Goal: Information Seeking & Learning: Learn about a topic

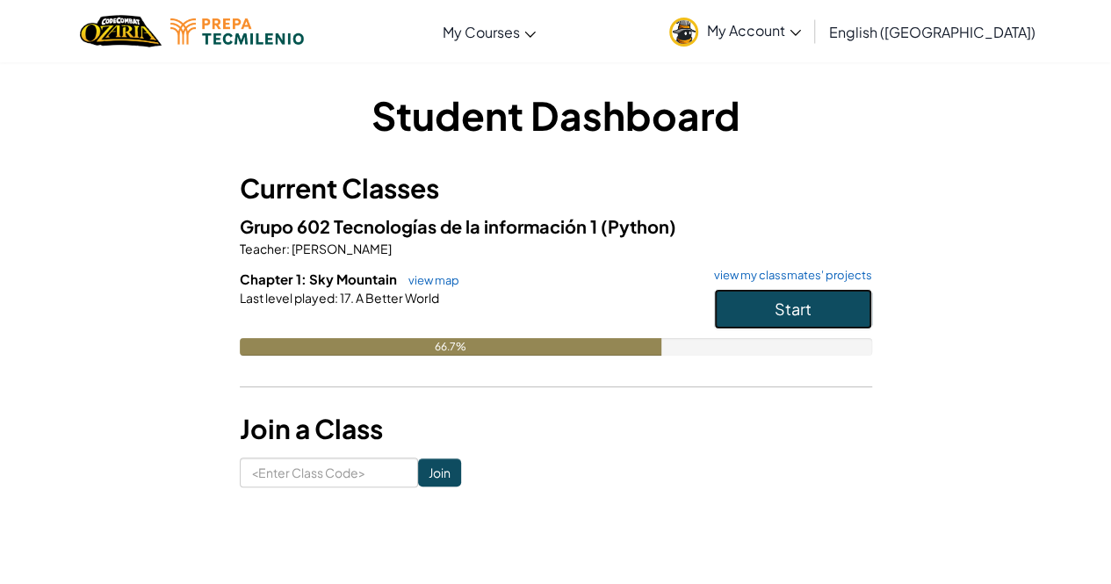
click at [779, 302] on span "Start" at bounding box center [792, 309] width 37 height 20
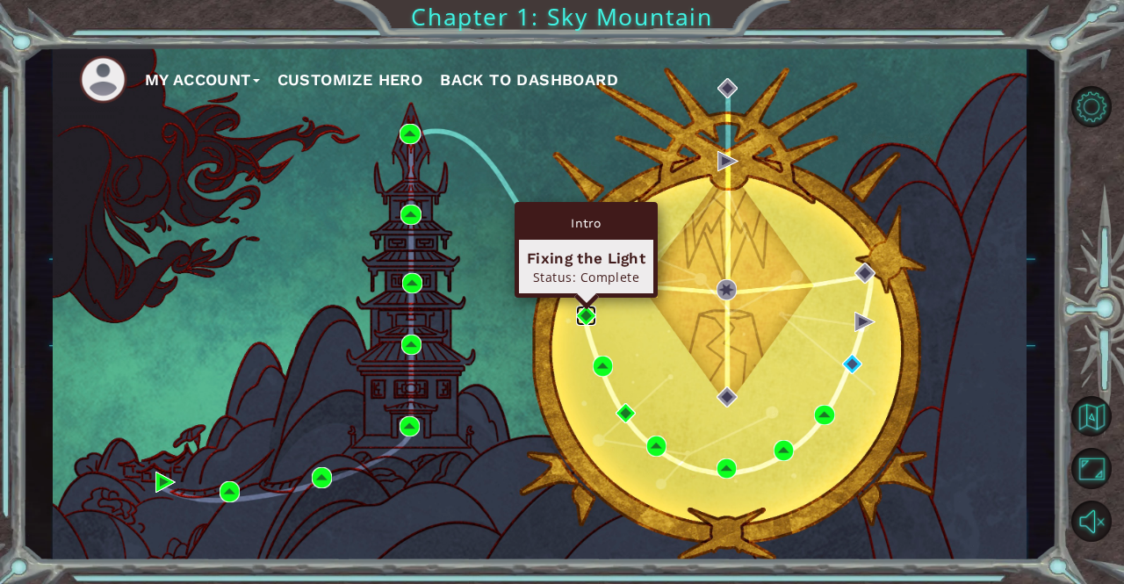
click at [585, 322] on img at bounding box center [586, 316] width 20 height 20
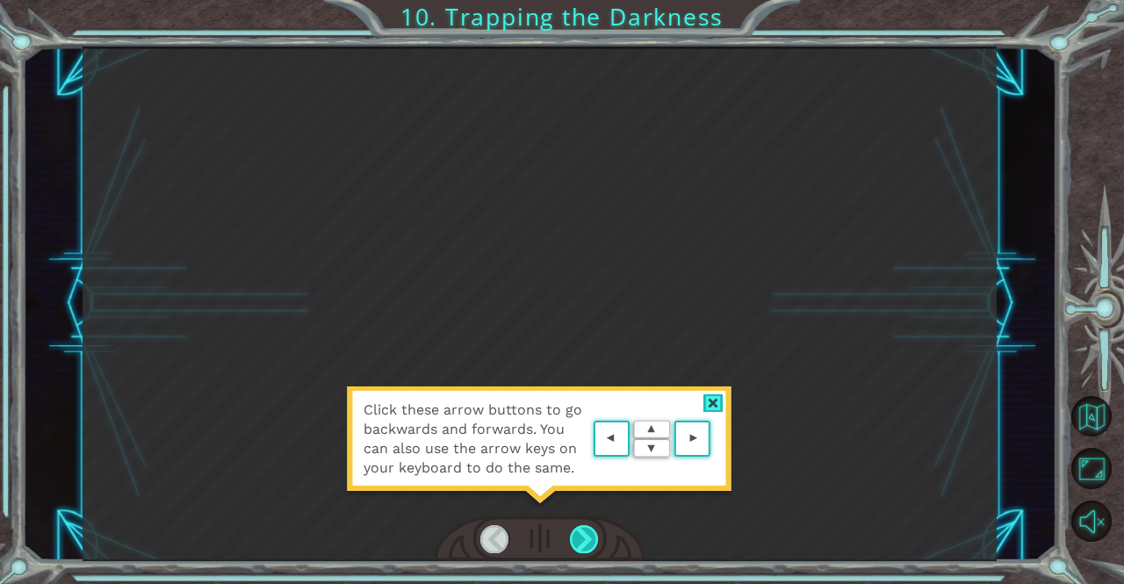
click at [587, 531] on div at bounding box center [584, 539] width 29 height 28
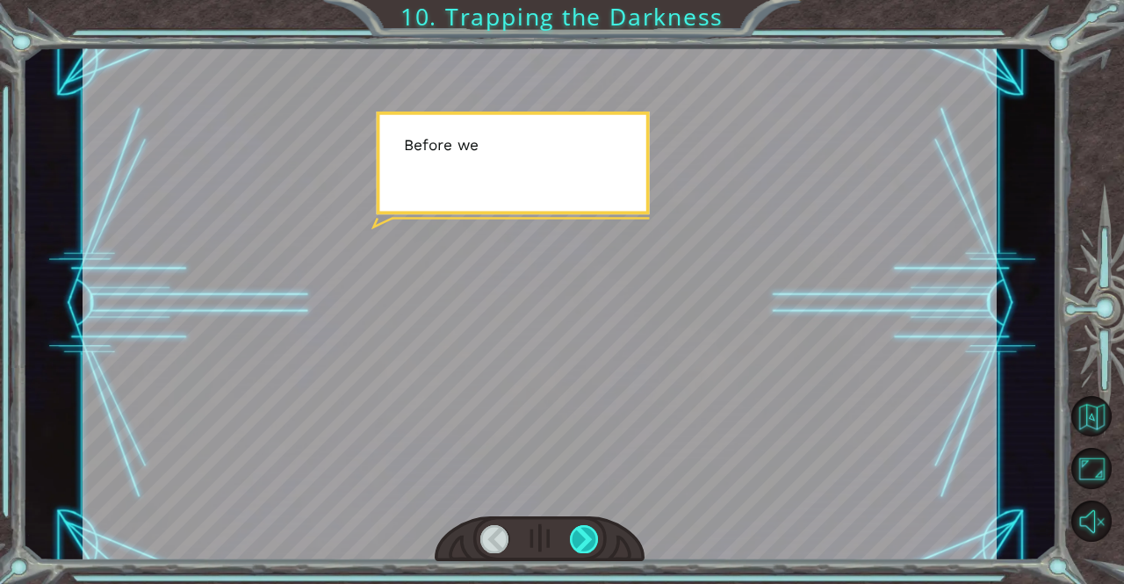
click at [587, 531] on div at bounding box center [584, 539] width 29 height 28
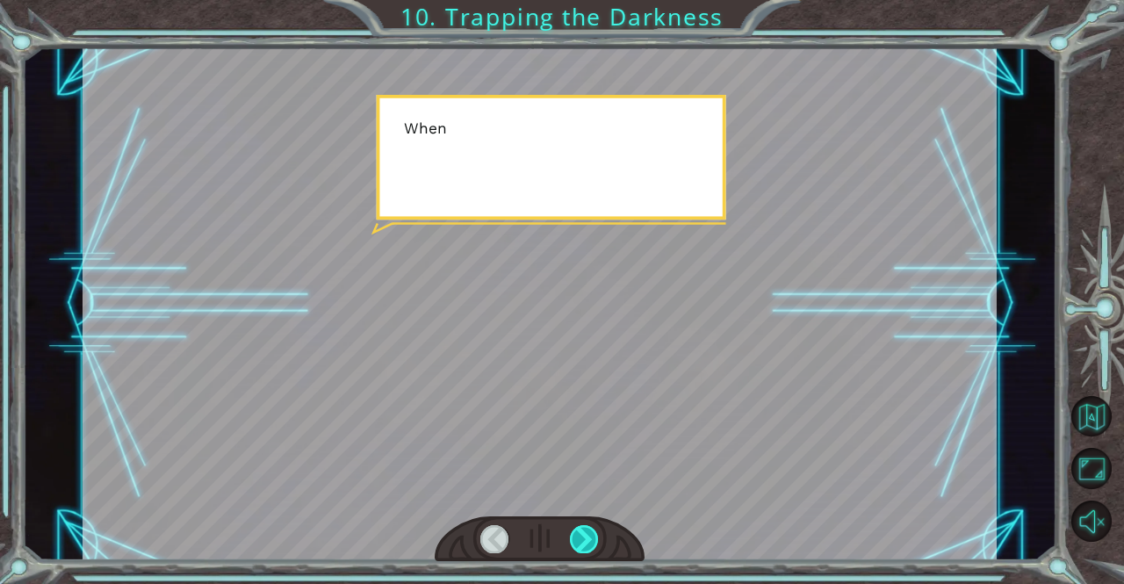
click at [587, 531] on div at bounding box center [584, 539] width 29 height 28
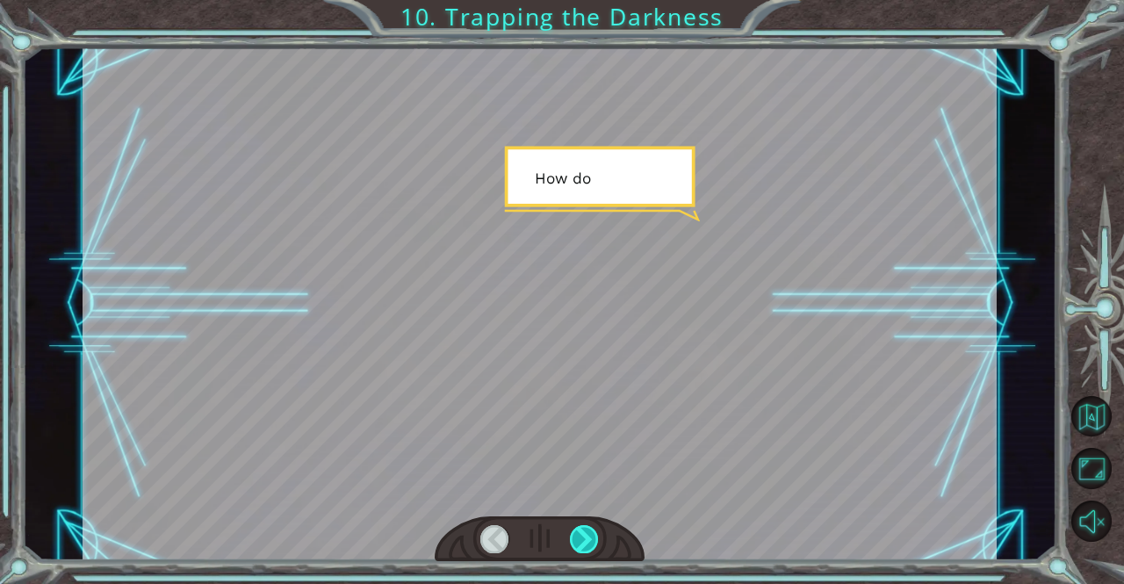
click at [587, 531] on div at bounding box center [584, 539] width 29 height 28
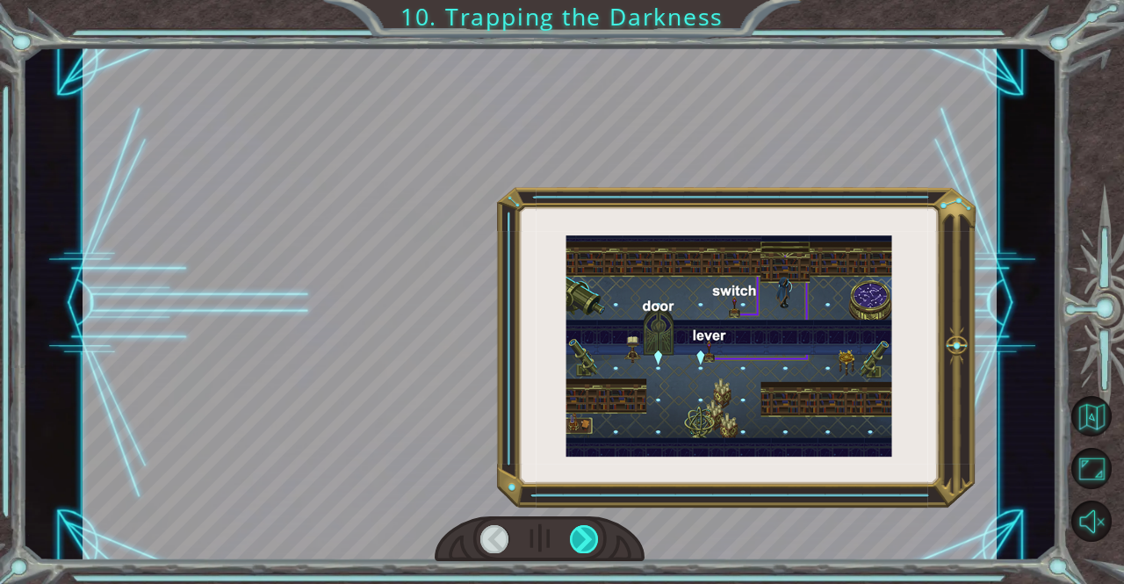
click at [587, 531] on div at bounding box center [584, 539] width 29 height 28
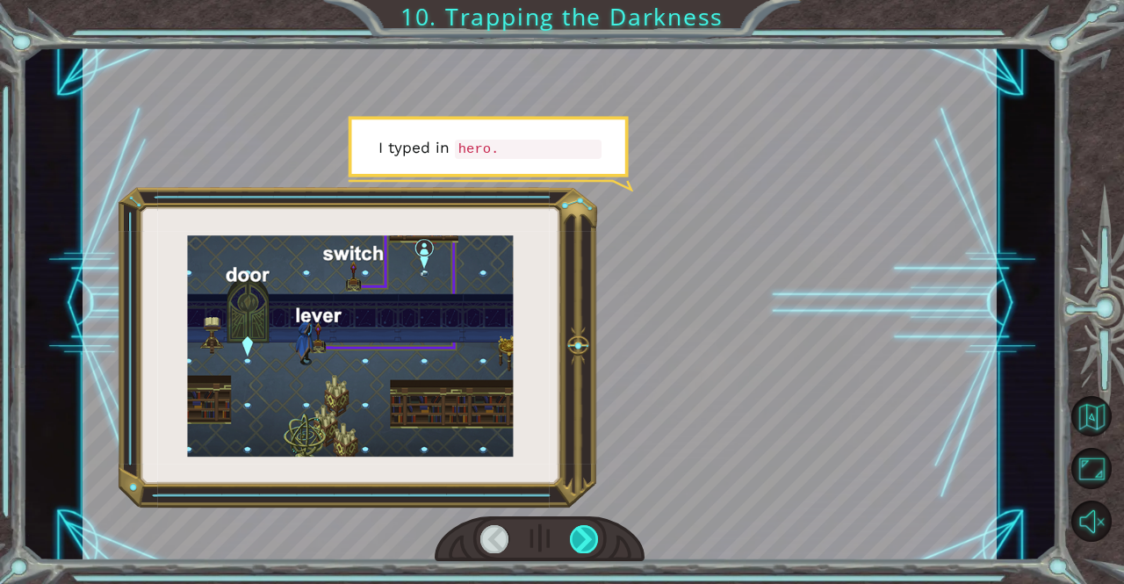
click at [587, 531] on div at bounding box center [584, 539] width 29 height 28
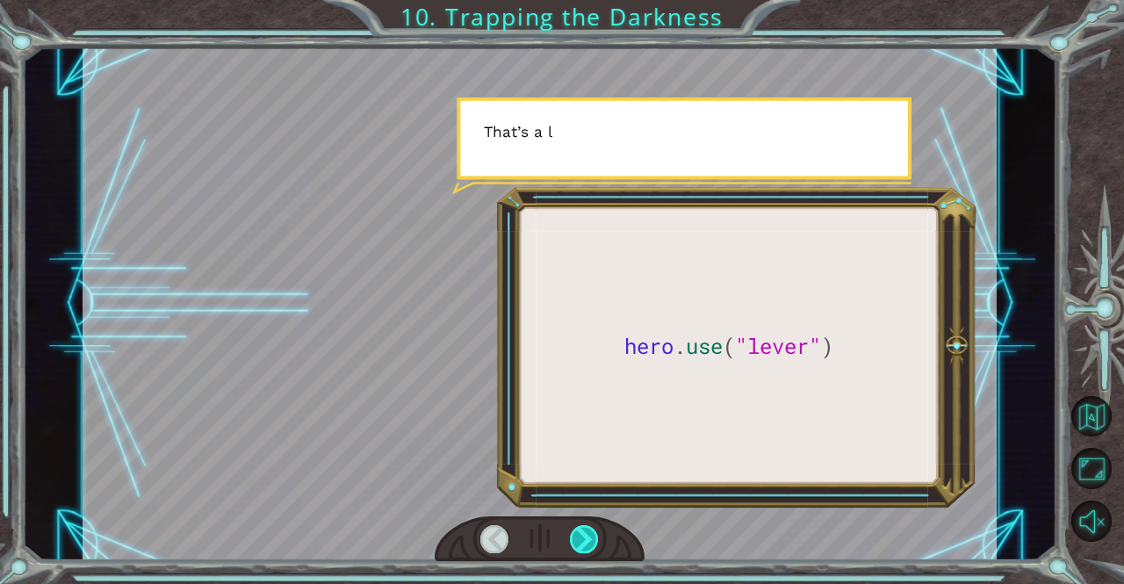
click at [587, 531] on div at bounding box center [584, 539] width 29 height 28
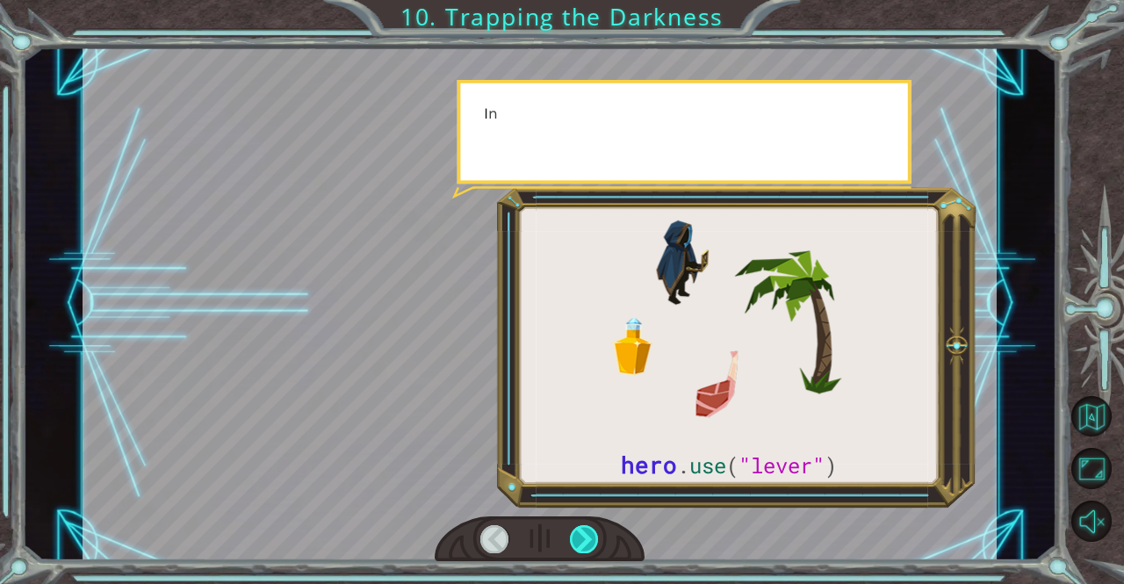
click at [587, 531] on div at bounding box center [584, 539] width 29 height 28
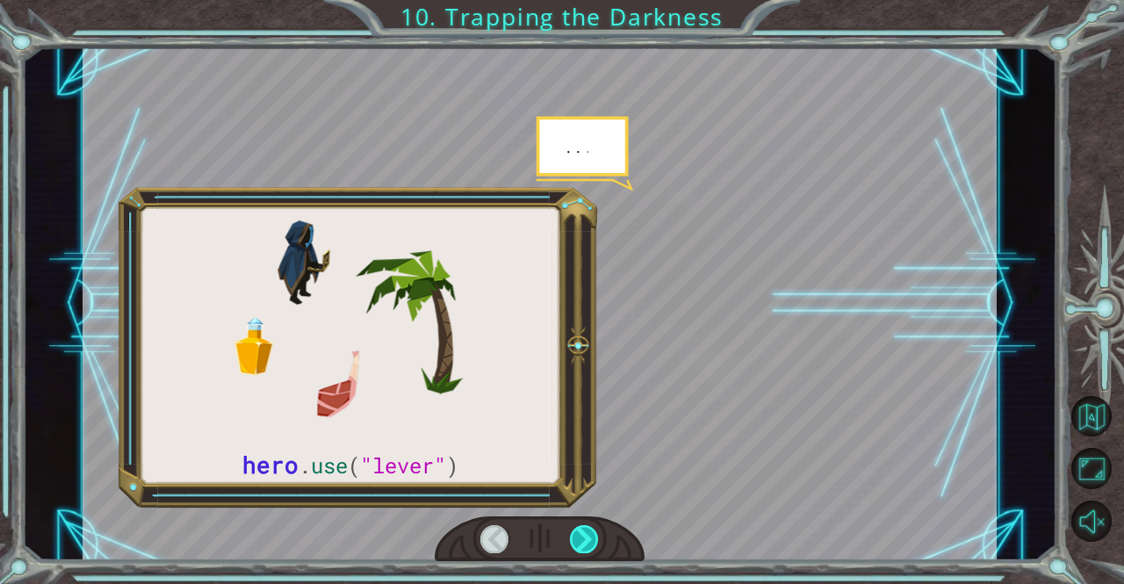
click at [587, 531] on div at bounding box center [584, 539] width 29 height 28
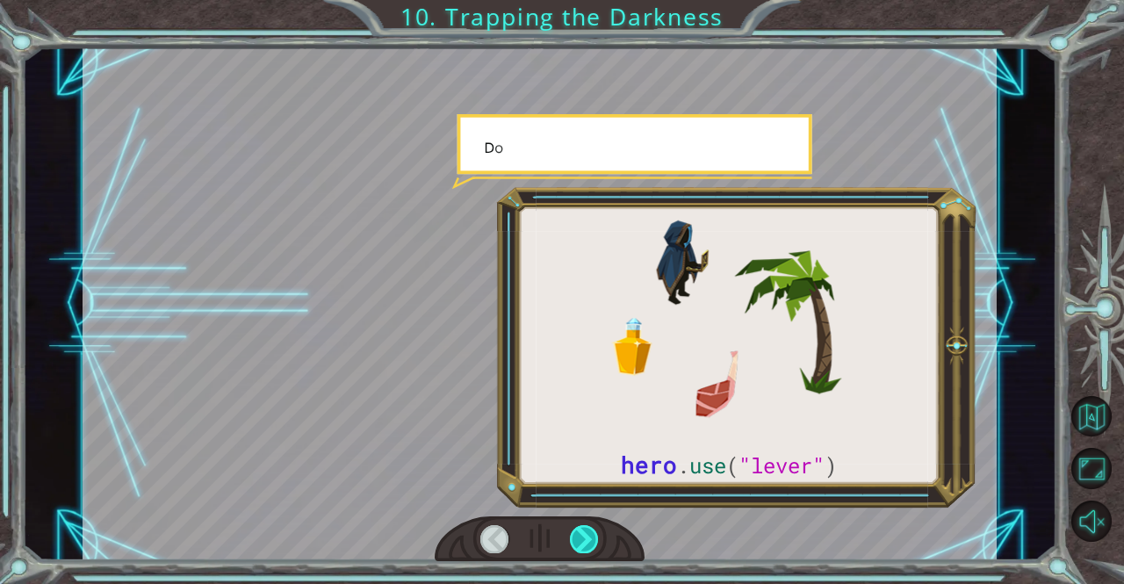
click at [587, 531] on div at bounding box center [584, 539] width 29 height 28
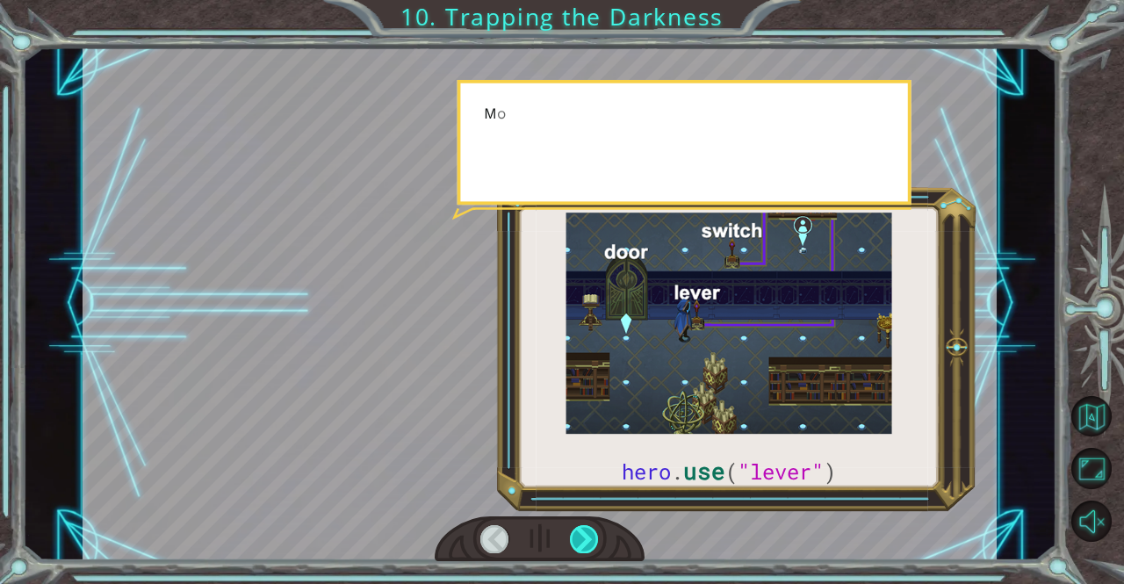
click at [587, 531] on div at bounding box center [584, 539] width 29 height 28
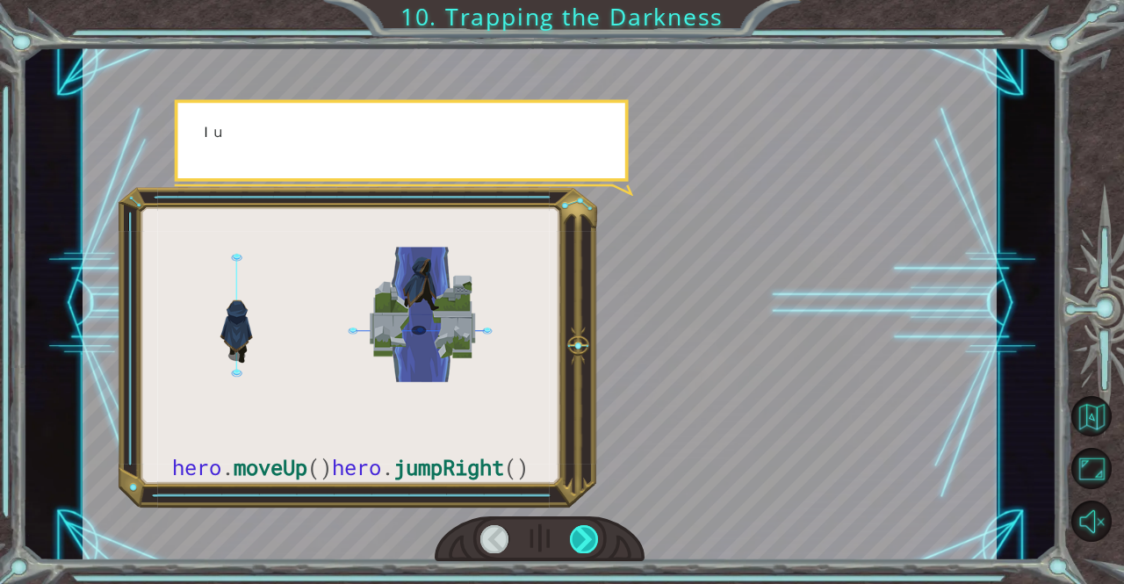
click at [587, 531] on div at bounding box center [584, 539] width 29 height 28
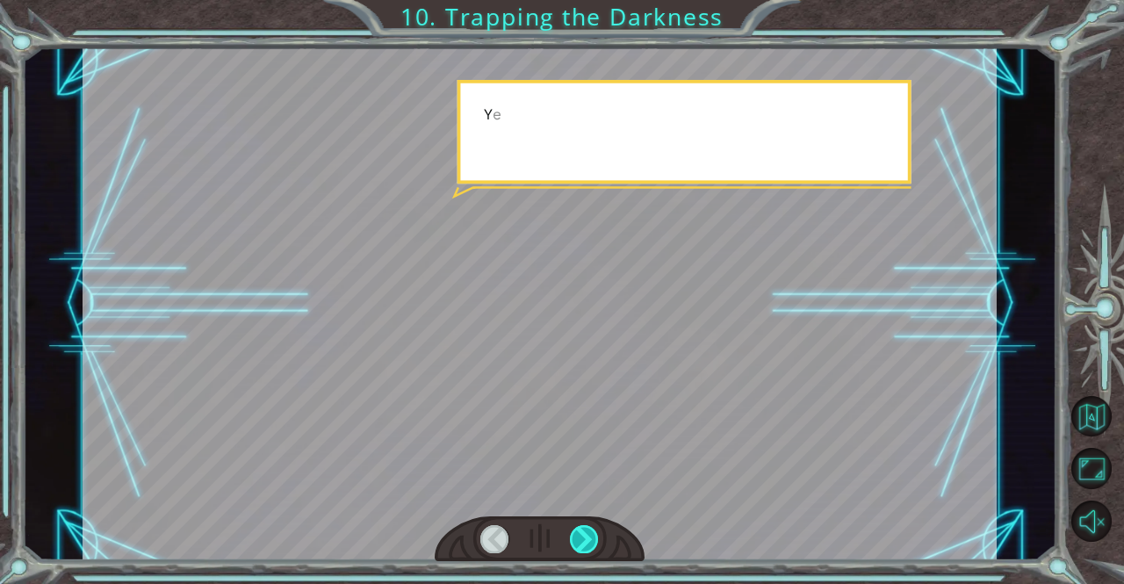
click at [587, 531] on div at bounding box center [584, 539] width 29 height 28
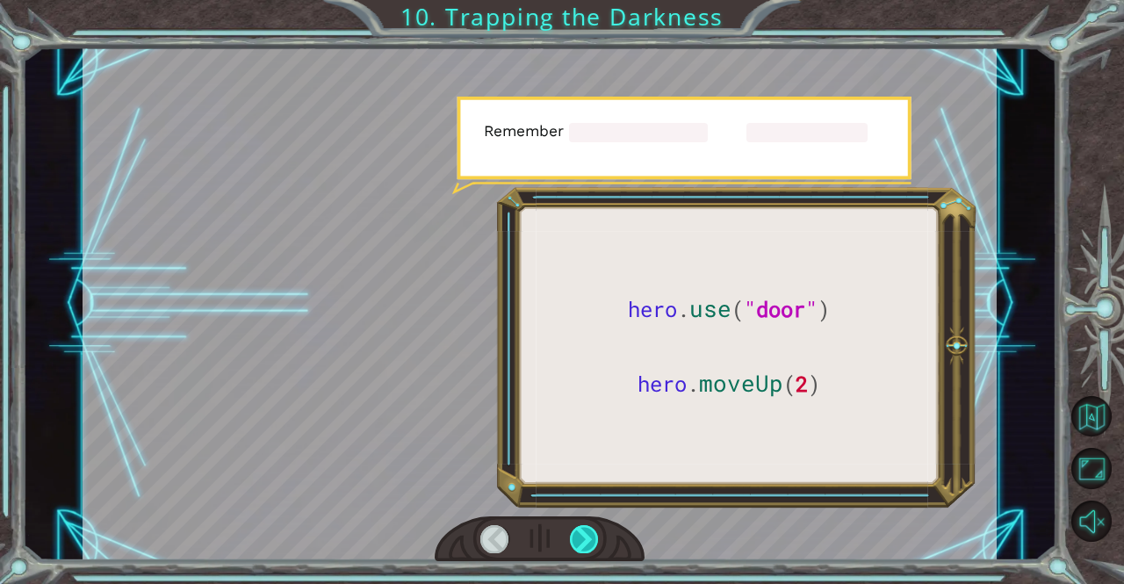
click at [587, 531] on div at bounding box center [584, 539] width 29 height 28
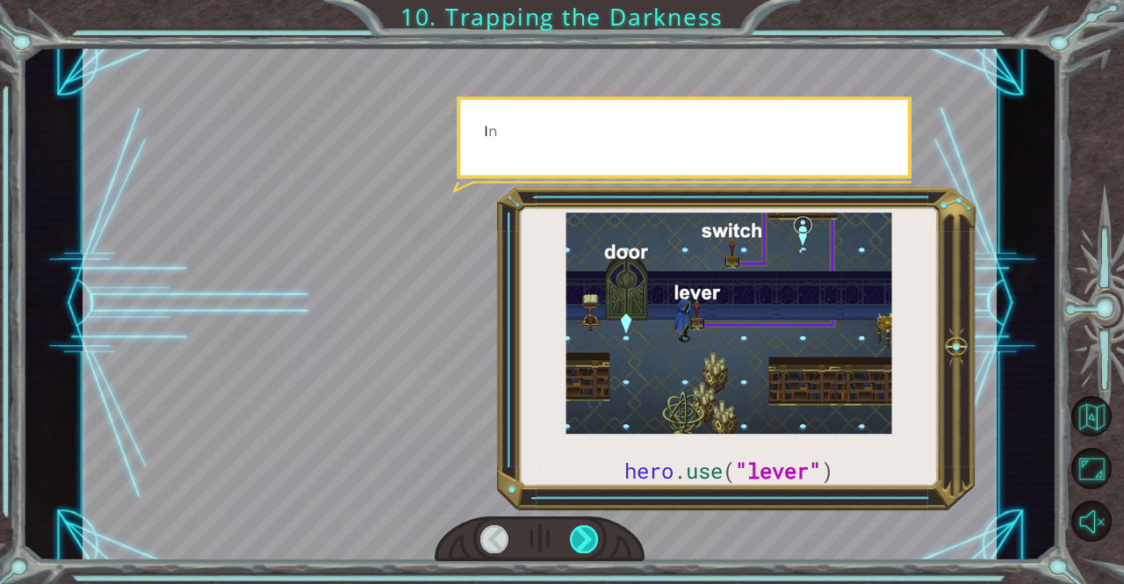
click at [587, 531] on div at bounding box center [584, 539] width 29 height 28
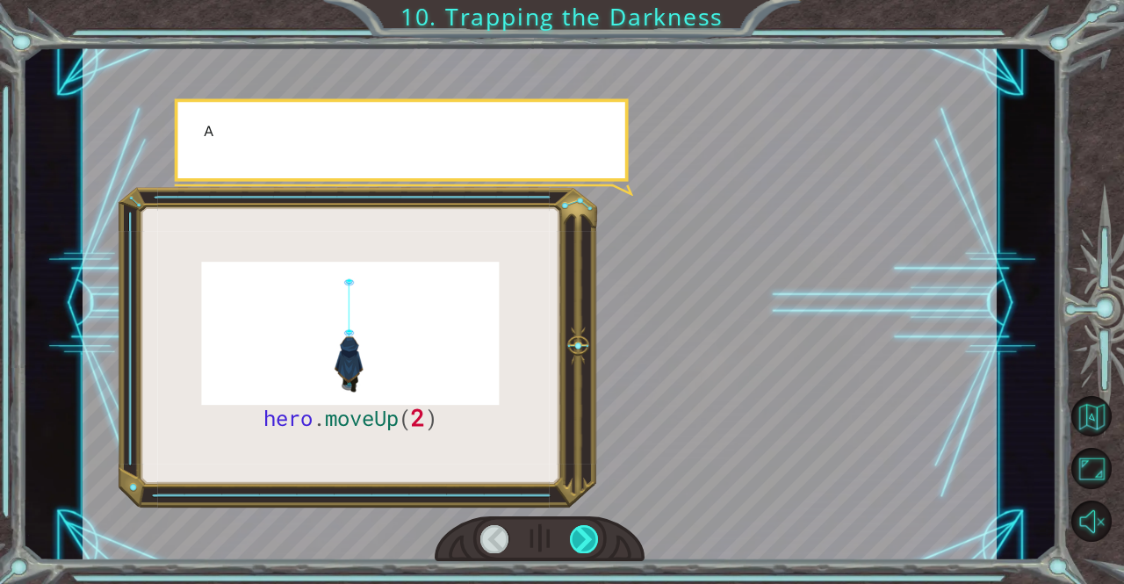
click at [587, 531] on div at bounding box center [584, 539] width 29 height 28
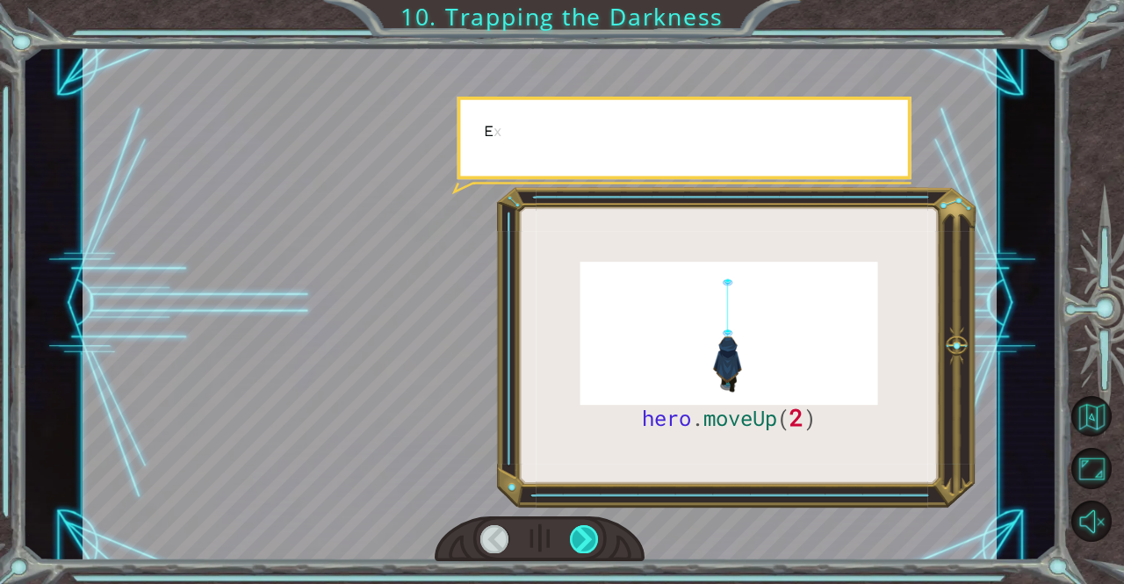
click at [587, 531] on div at bounding box center [584, 539] width 29 height 28
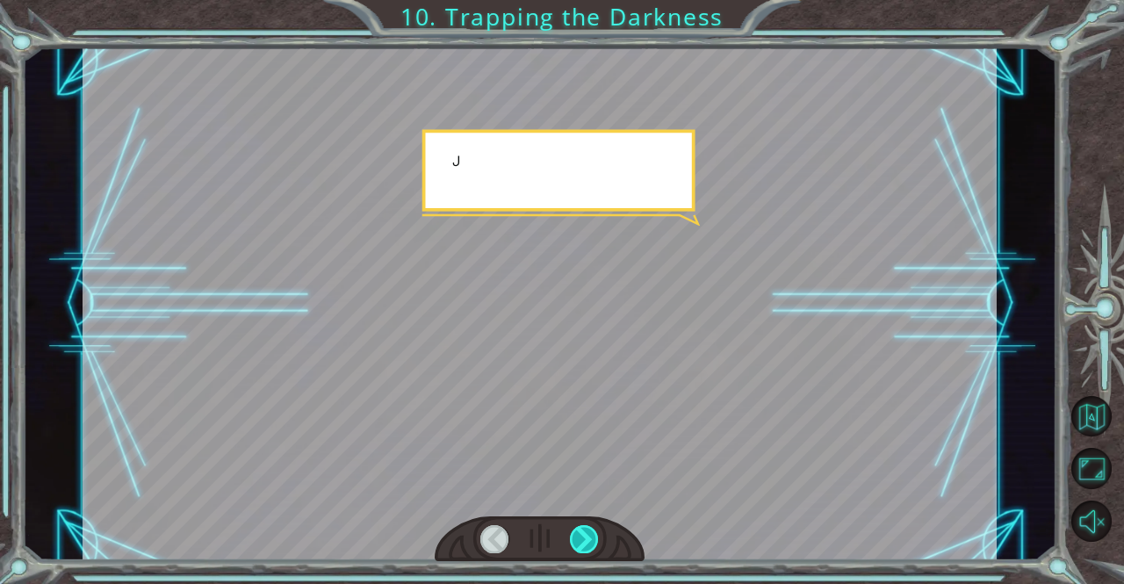
click at [587, 531] on div at bounding box center [584, 539] width 29 height 28
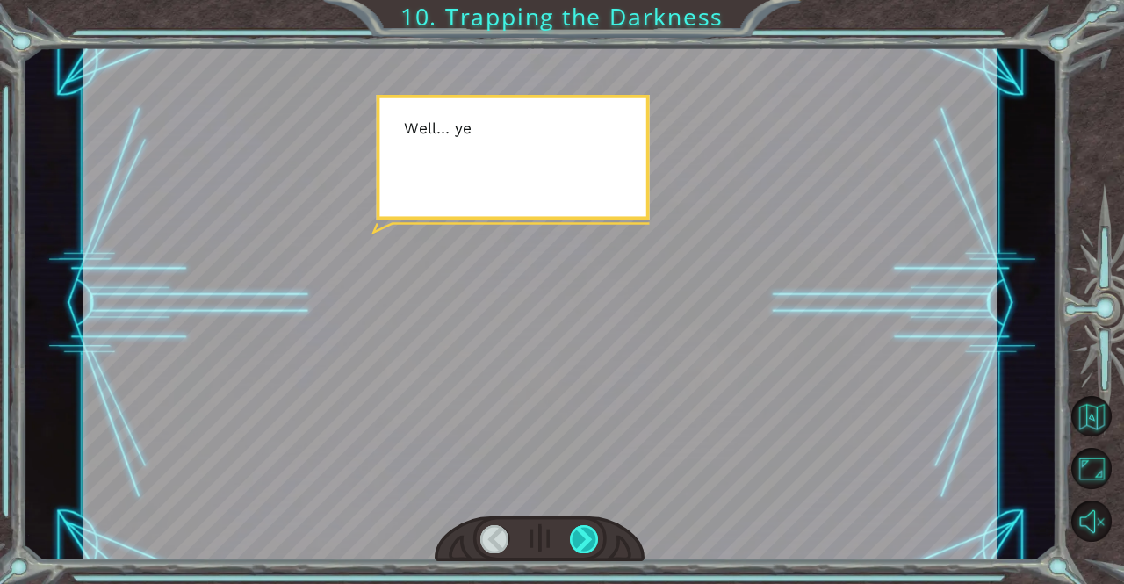
click at [587, 531] on div at bounding box center [584, 539] width 29 height 28
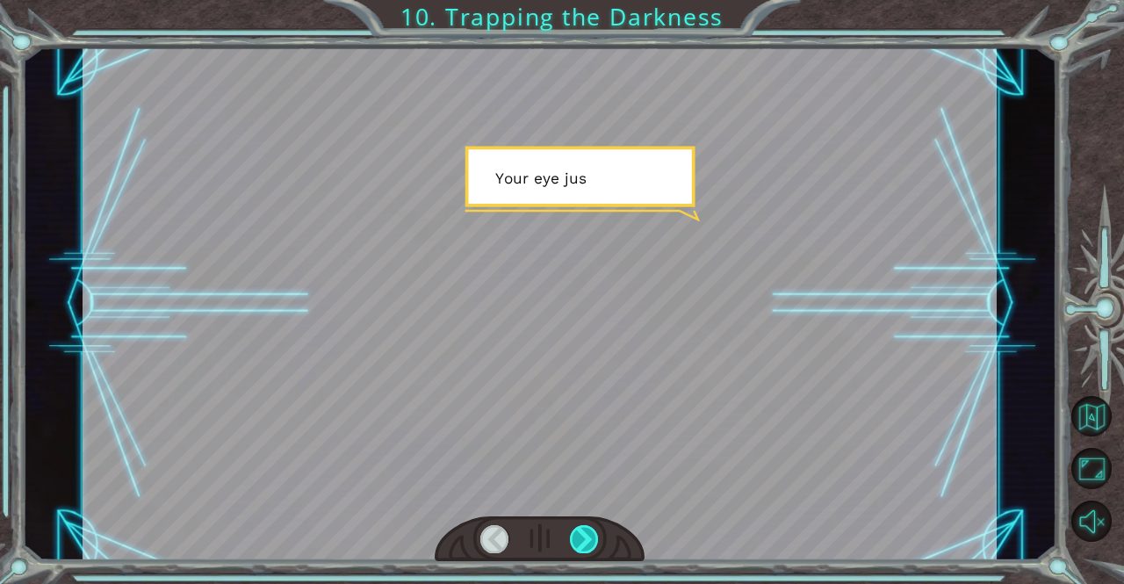
click at [587, 531] on div at bounding box center [584, 539] width 29 height 28
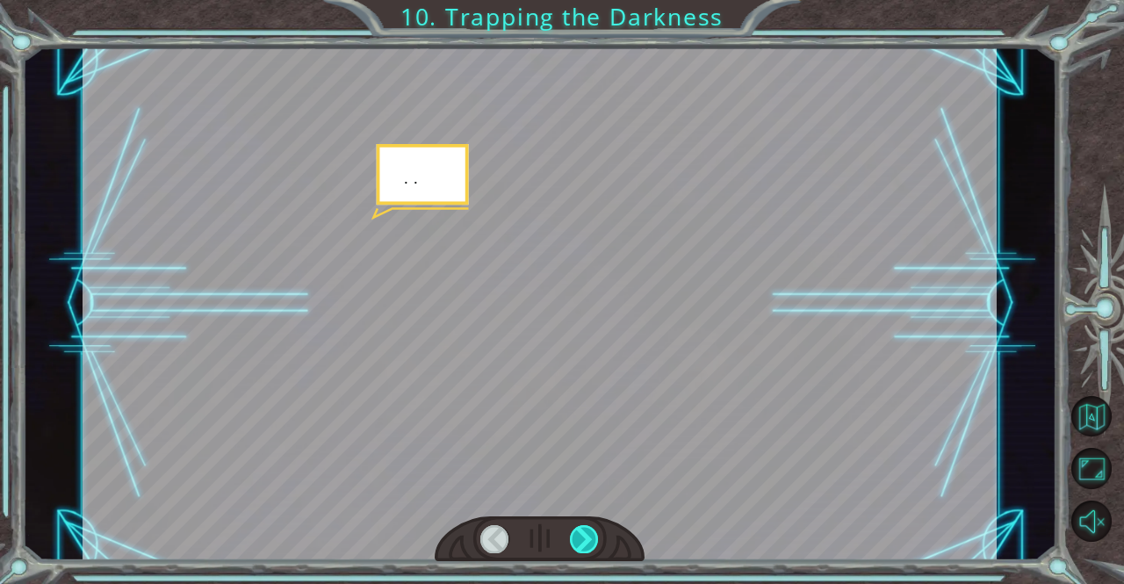
click at [587, 531] on div at bounding box center [584, 539] width 29 height 28
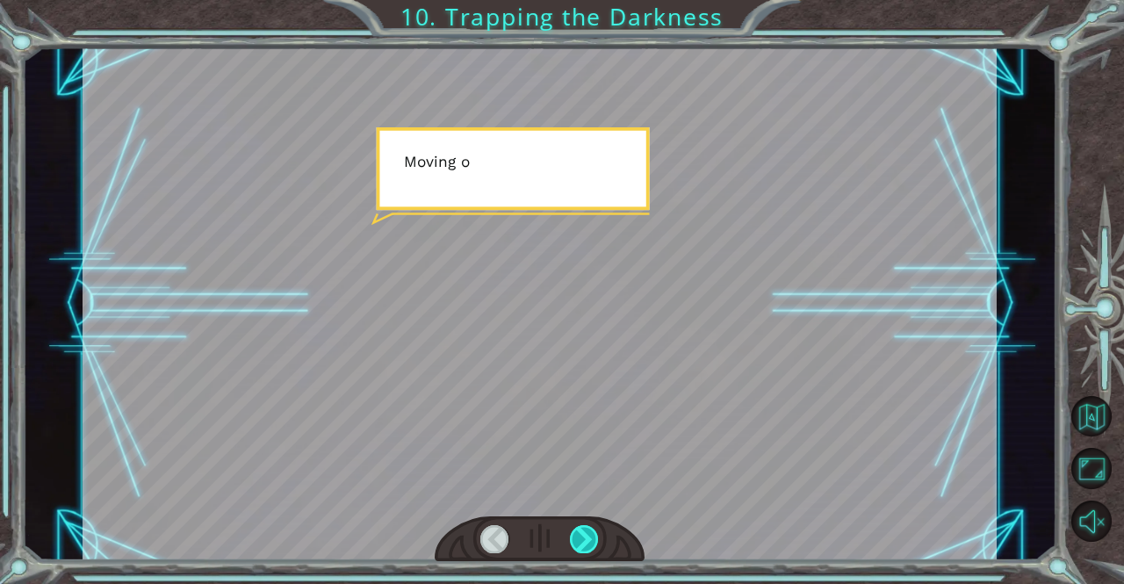
click at [587, 531] on div at bounding box center [584, 539] width 29 height 28
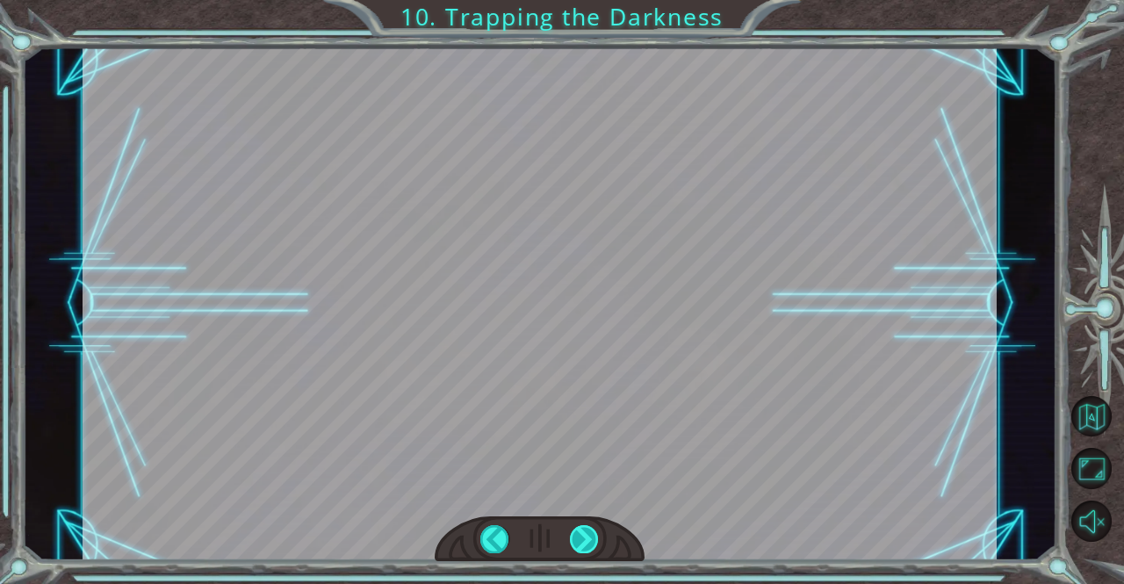
click at [587, 0] on div "hero . moveUp ( 2 ) B e f o r e w e c a n t r a p t h e D a r k n e s s w i t h…" at bounding box center [562, 0] width 1124 height 0
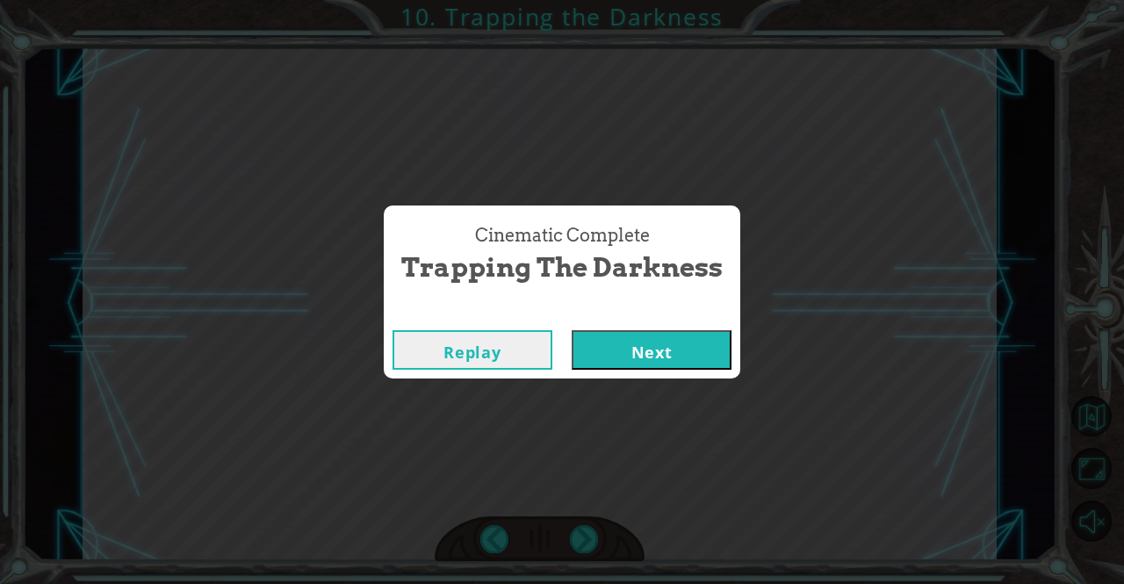
click at [635, 339] on button "Next" at bounding box center [652, 350] width 160 height 40
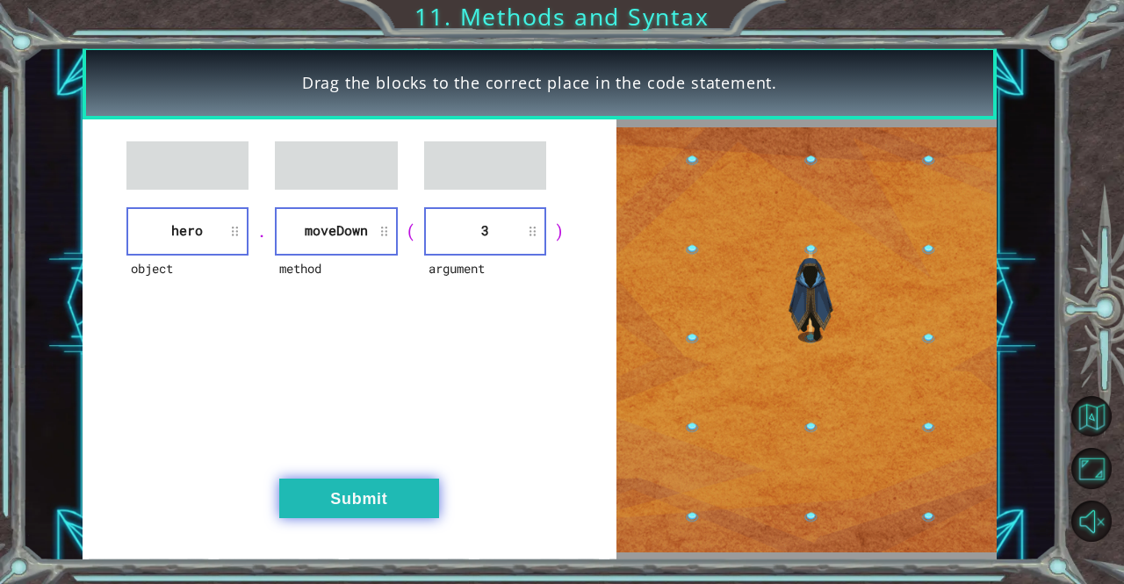
click at [353, 491] on button "Submit" at bounding box center [359, 499] width 160 height 40
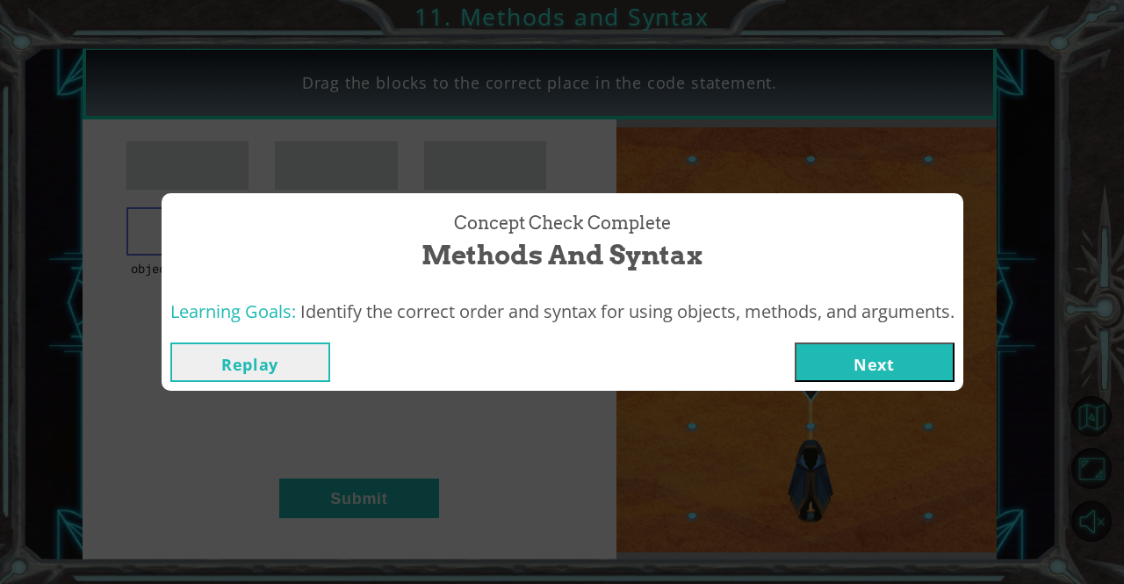
click at [841, 369] on button "Next" at bounding box center [875, 362] width 160 height 40
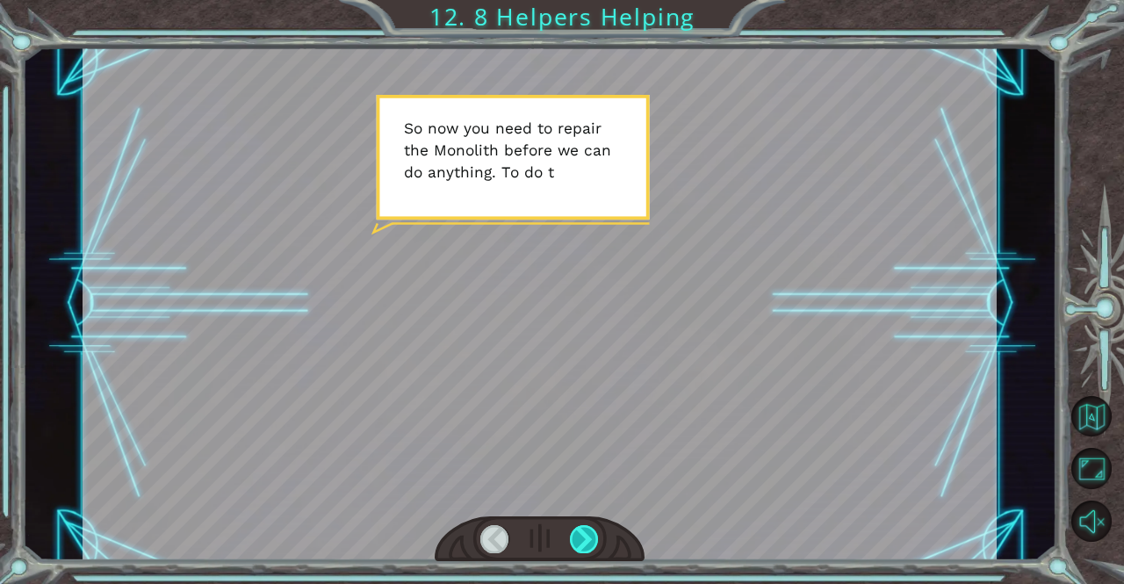
click at [582, 551] on div at bounding box center [584, 539] width 29 height 28
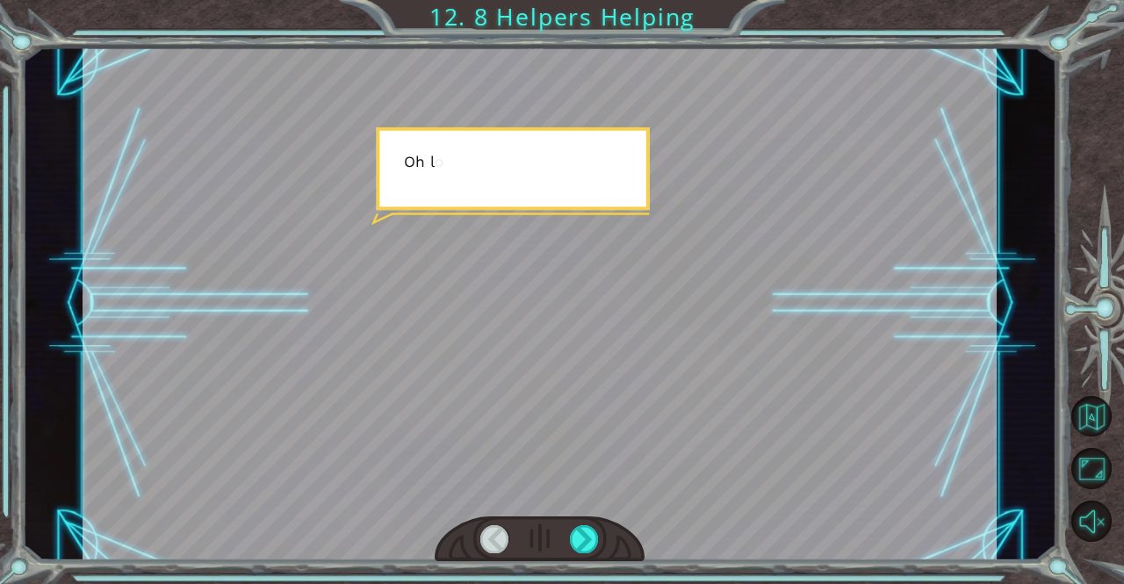
click at [577, 554] on div at bounding box center [540, 539] width 211 height 47
click at [579, 543] on div at bounding box center [584, 539] width 29 height 28
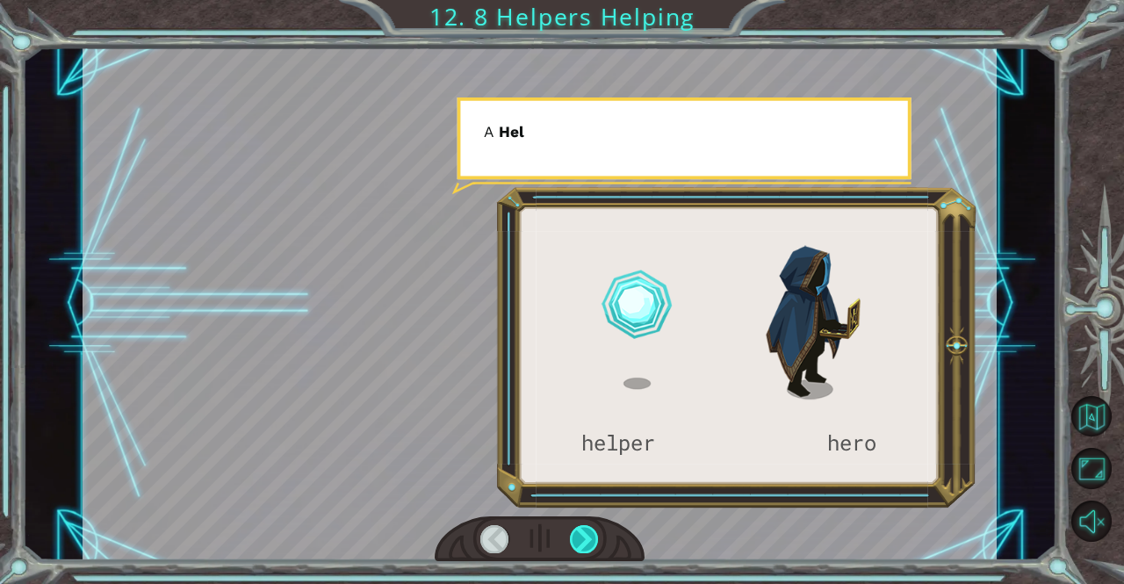
click at [579, 543] on div at bounding box center [584, 539] width 29 height 28
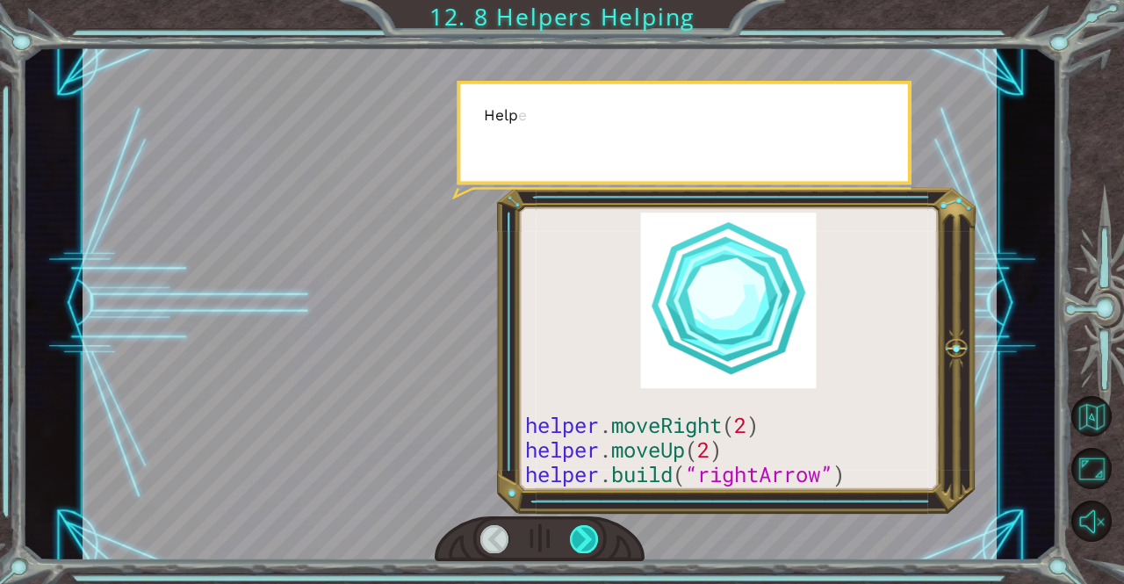
click at [579, 543] on div at bounding box center [584, 539] width 29 height 28
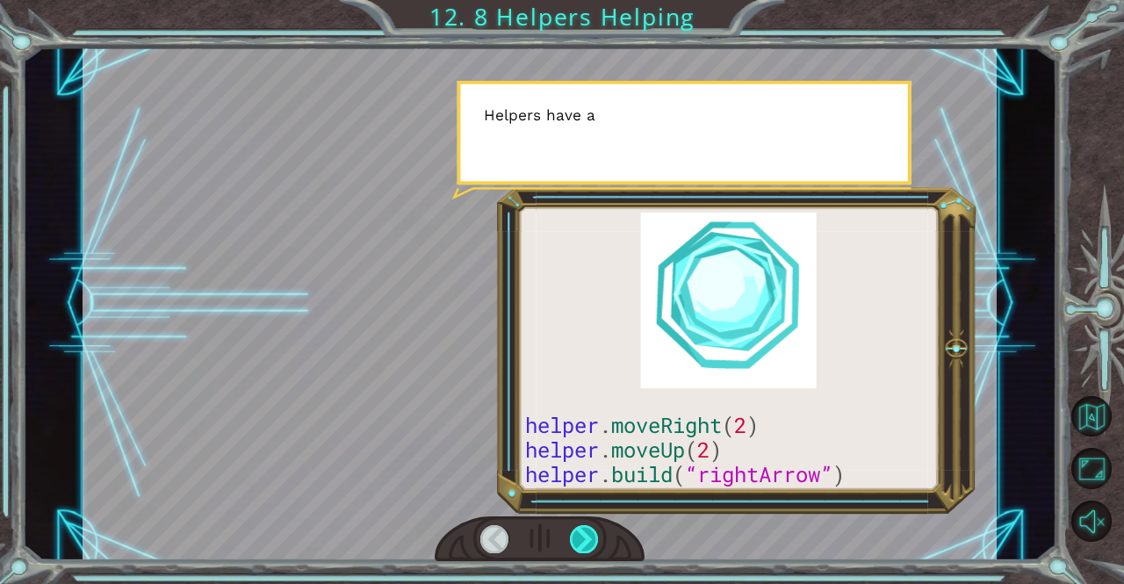
click at [579, 543] on div at bounding box center [584, 539] width 29 height 28
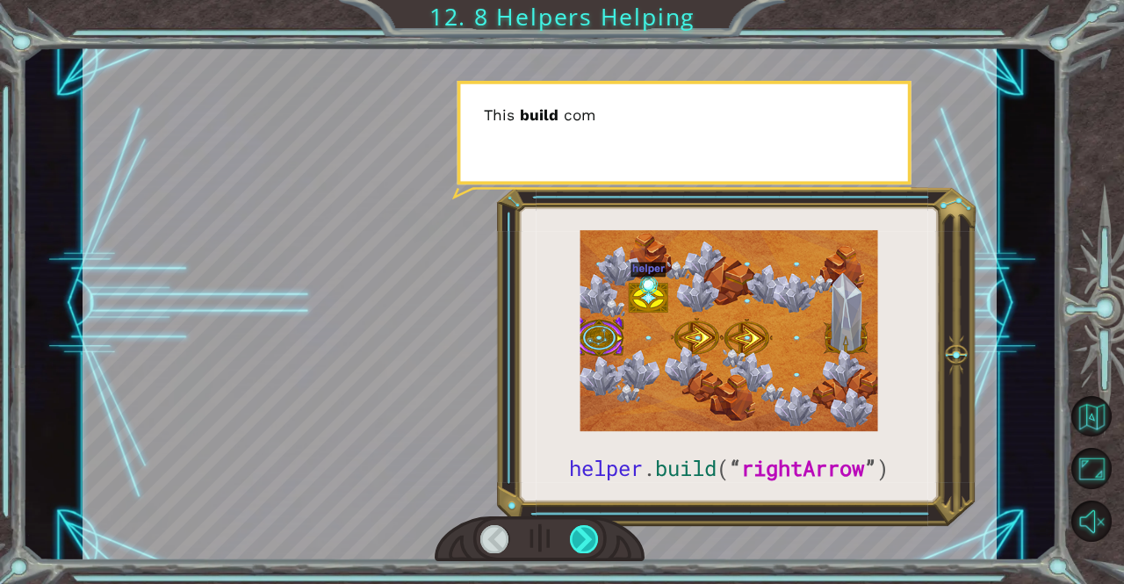
click at [579, 543] on div at bounding box center [584, 539] width 29 height 28
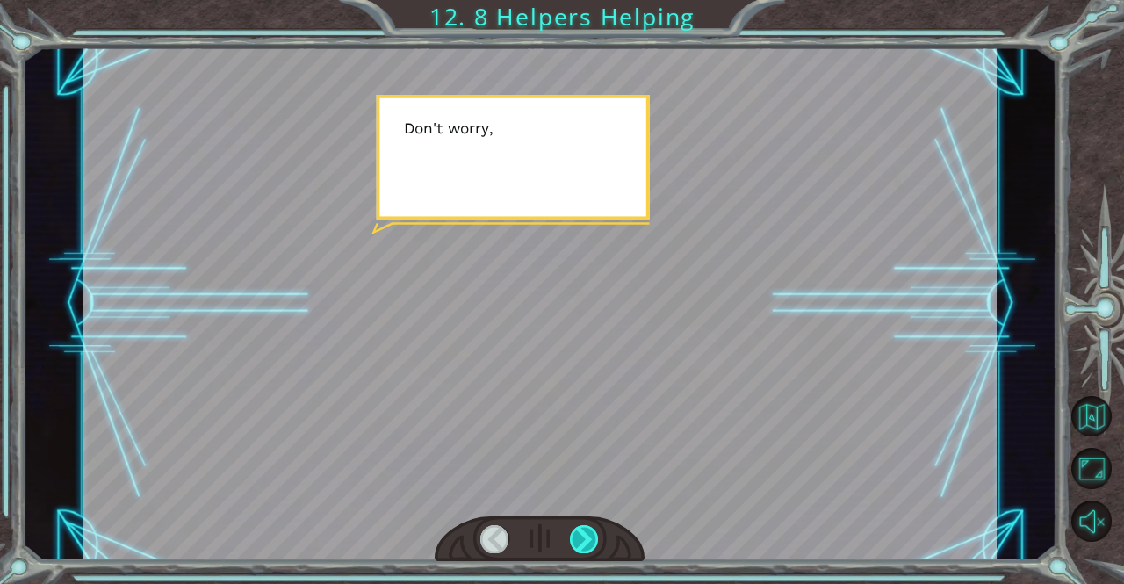
click at [582, 541] on div at bounding box center [584, 539] width 29 height 28
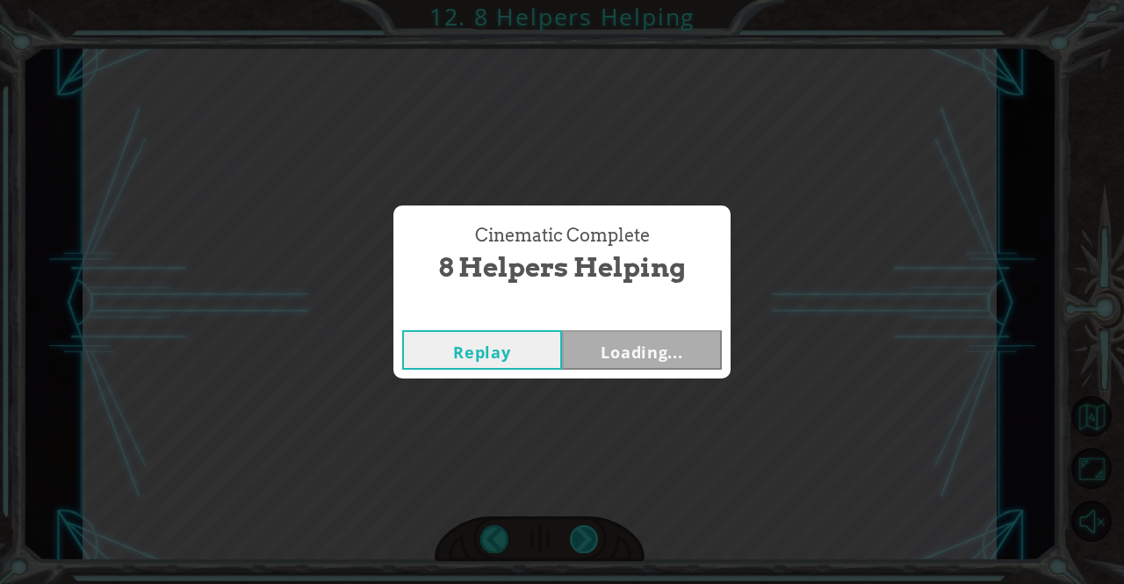
click at [582, 541] on div "Cinematic Complete 8 Helpers Helping Replay Loading..." at bounding box center [562, 292] width 1124 height 584
click at [639, 350] on button "Next" at bounding box center [642, 350] width 160 height 40
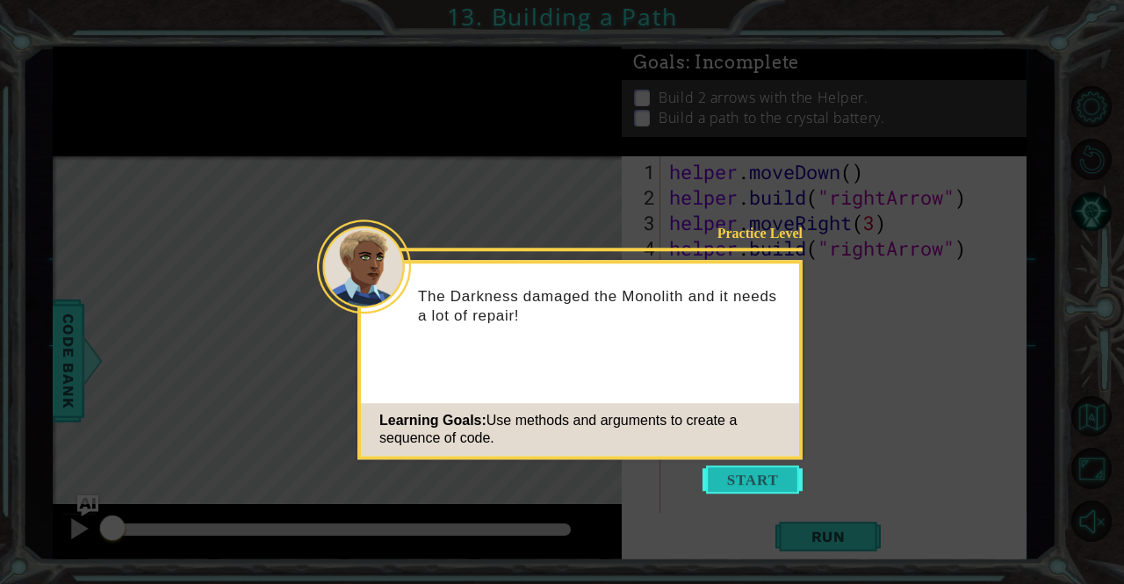
click at [742, 471] on button "Start" at bounding box center [752, 479] width 100 height 28
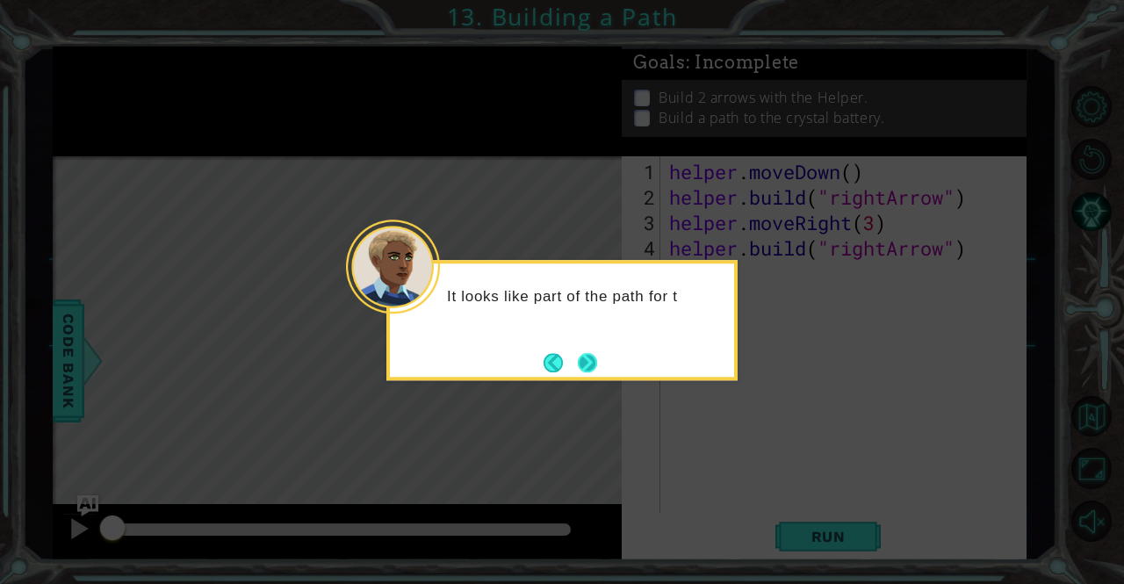
click at [594, 368] on button "Next" at bounding box center [587, 362] width 19 height 19
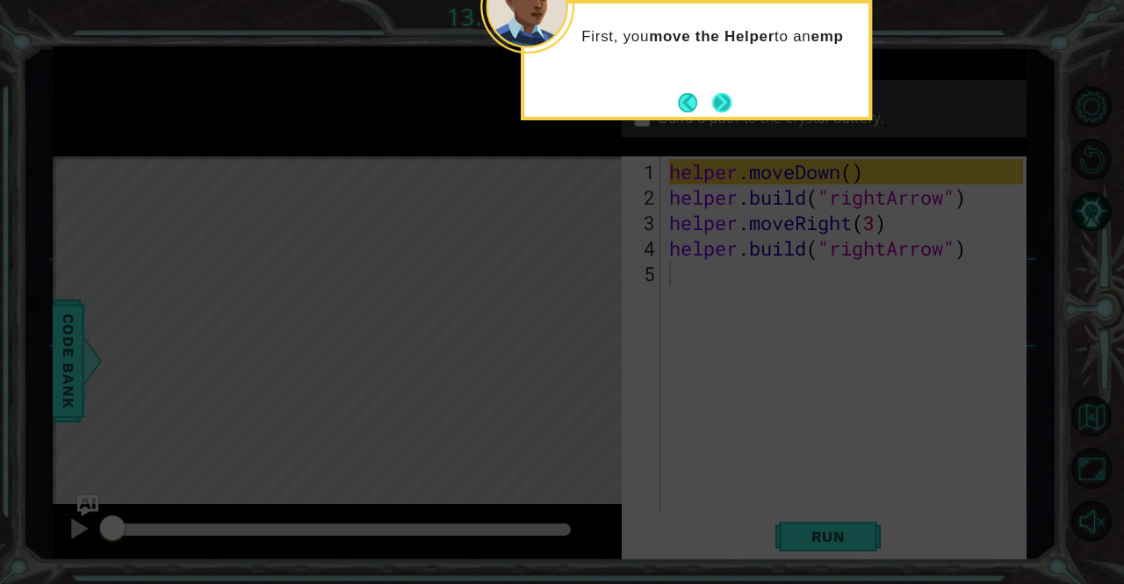
click at [724, 91] on button "Next" at bounding box center [722, 103] width 26 height 26
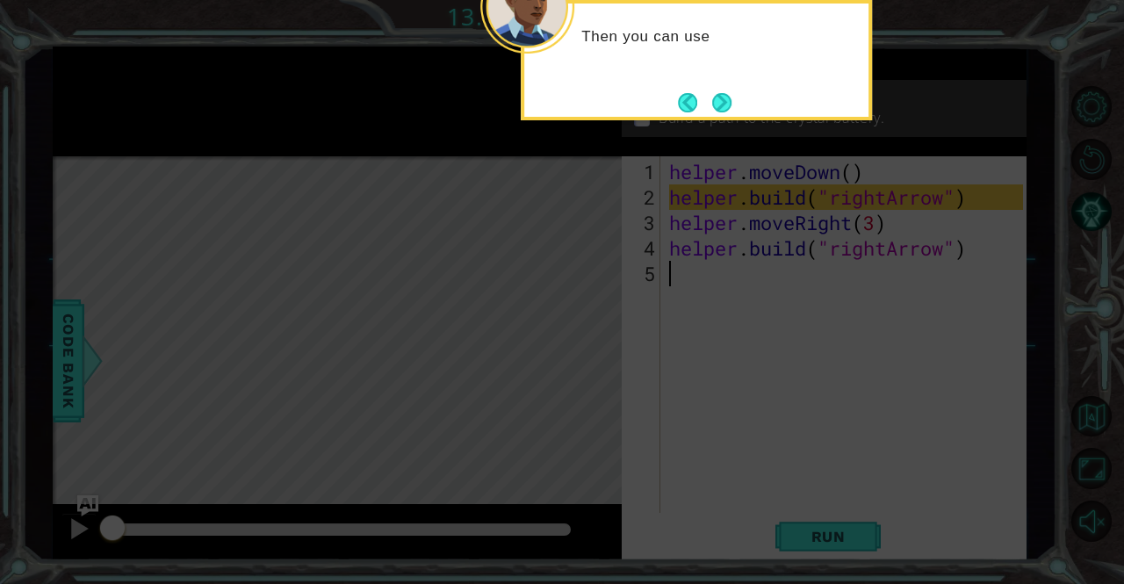
click at [724, 113] on button "Next" at bounding box center [721, 102] width 22 height 22
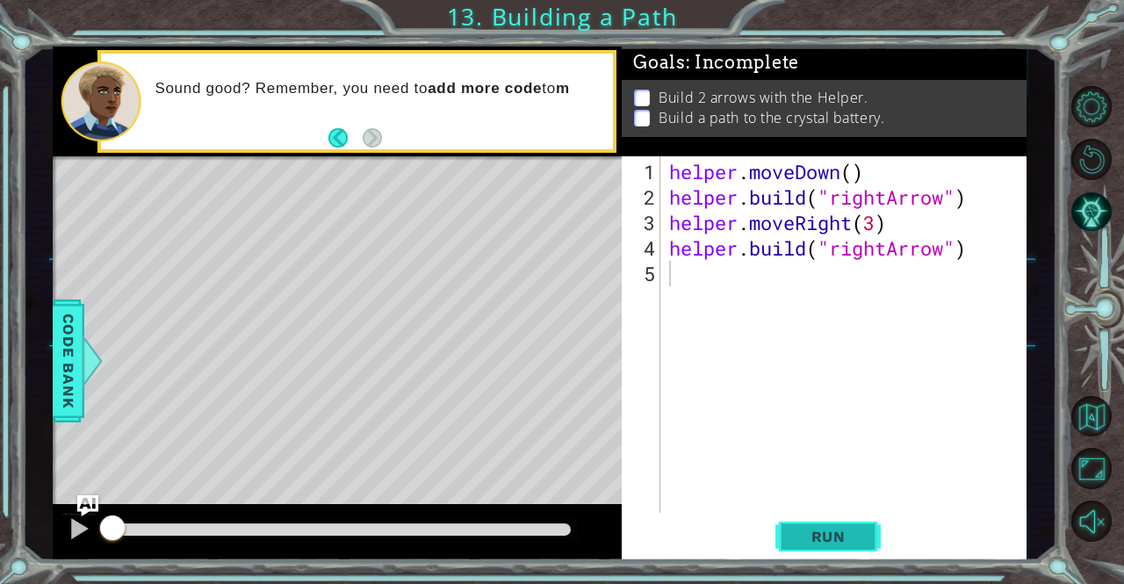
click at [795, 529] on span "Run" at bounding box center [828, 537] width 69 height 18
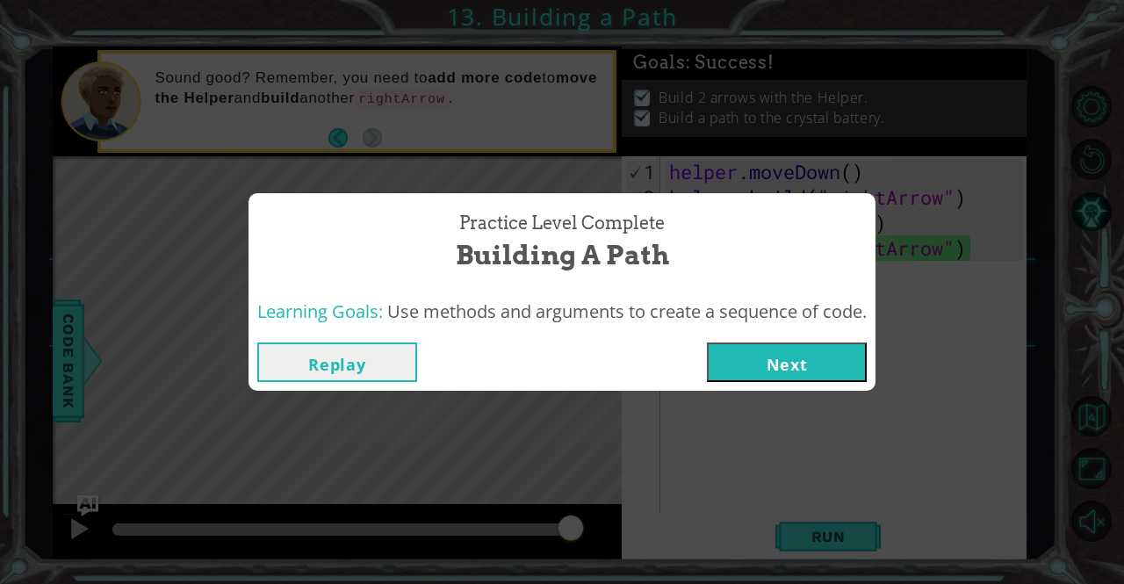
click at [341, 368] on button "Replay" at bounding box center [337, 362] width 160 height 40
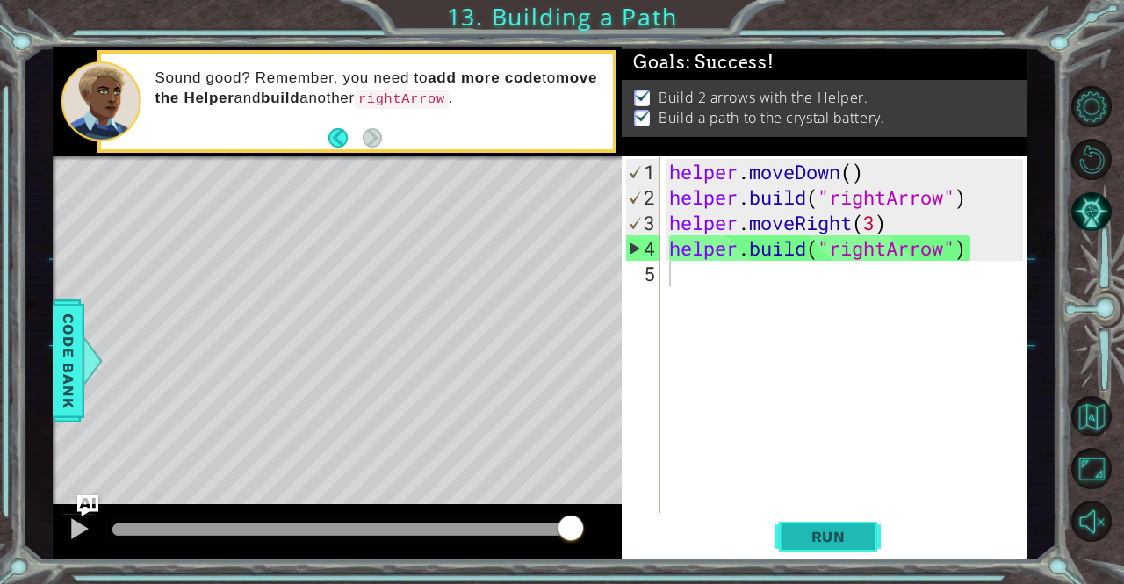
click at [817, 541] on span "Run" at bounding box center [828, 537] width 69 height 18
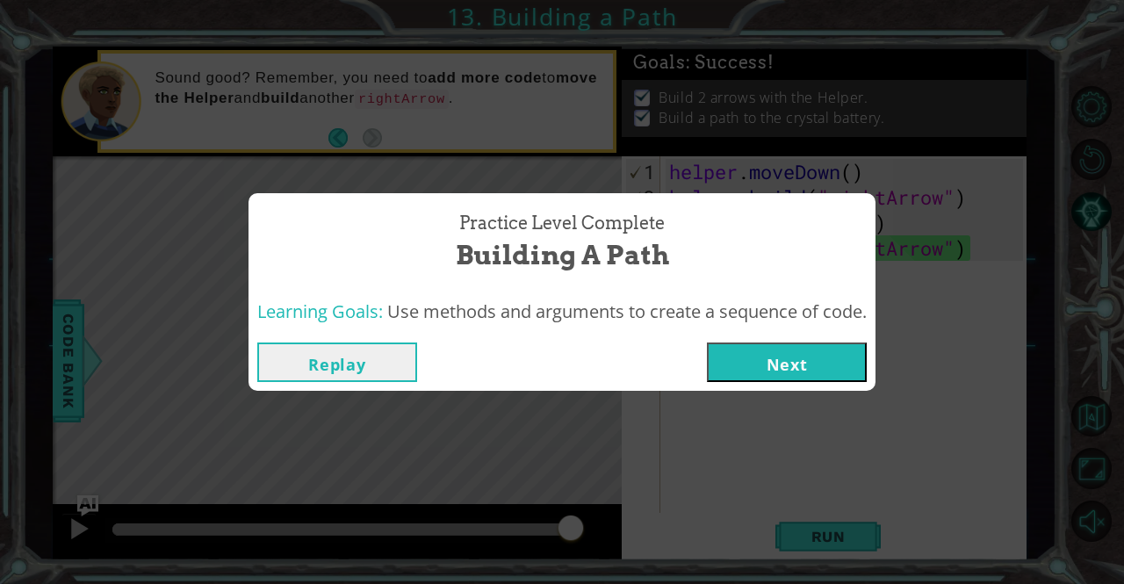
click at [793, 373] on button "Next" at bounding box center [787, 362] width 160 height 40
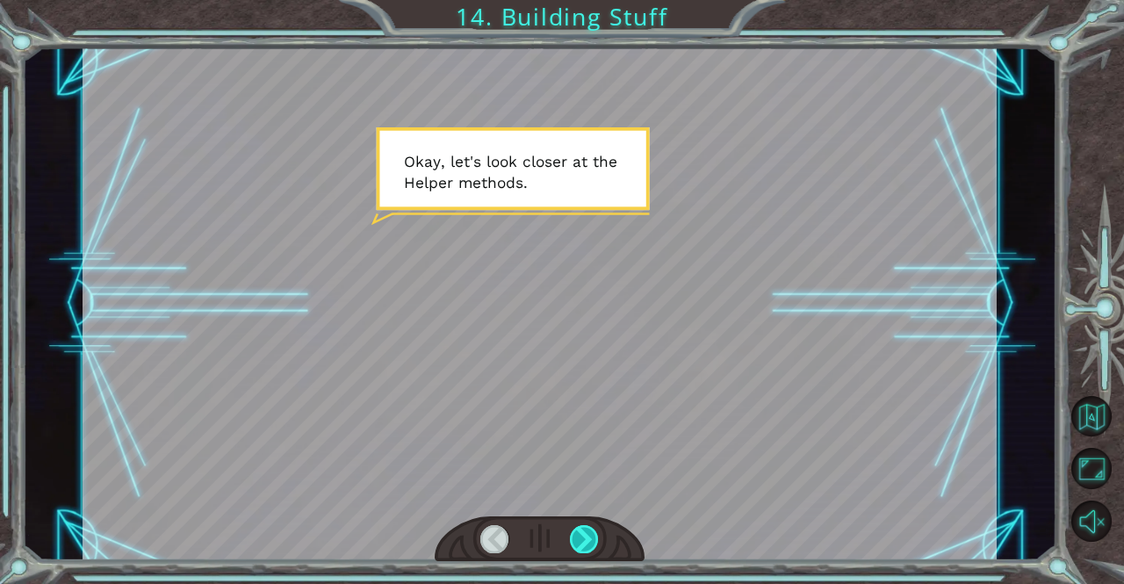
click at [585, 544] on div at bounding box center [584, 539] width 29 height 28
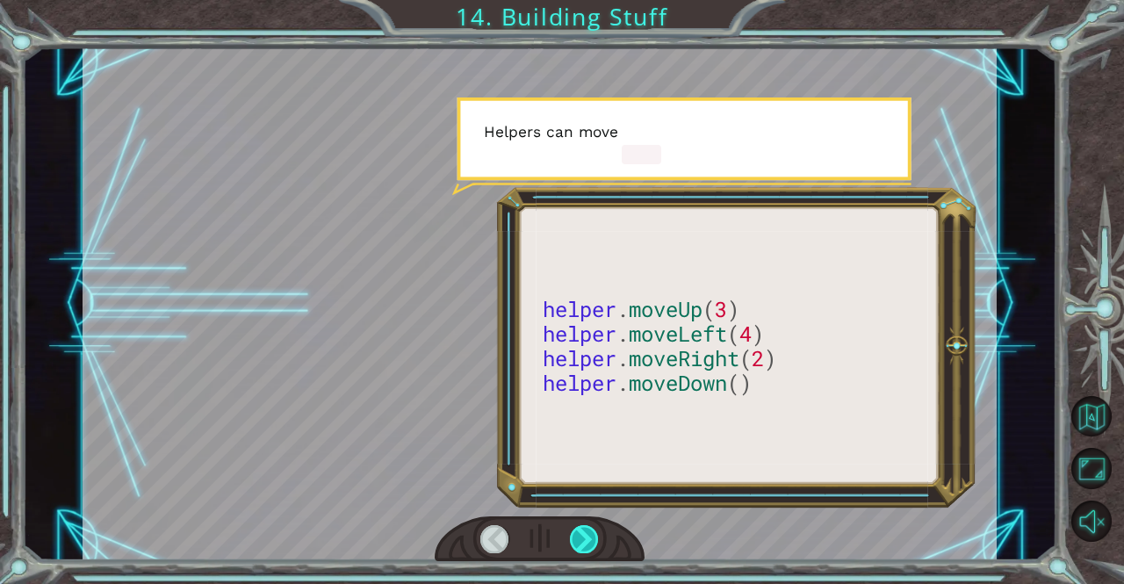
click at [585, 544] on div at bounding box center [584, 539] width 29 height 28
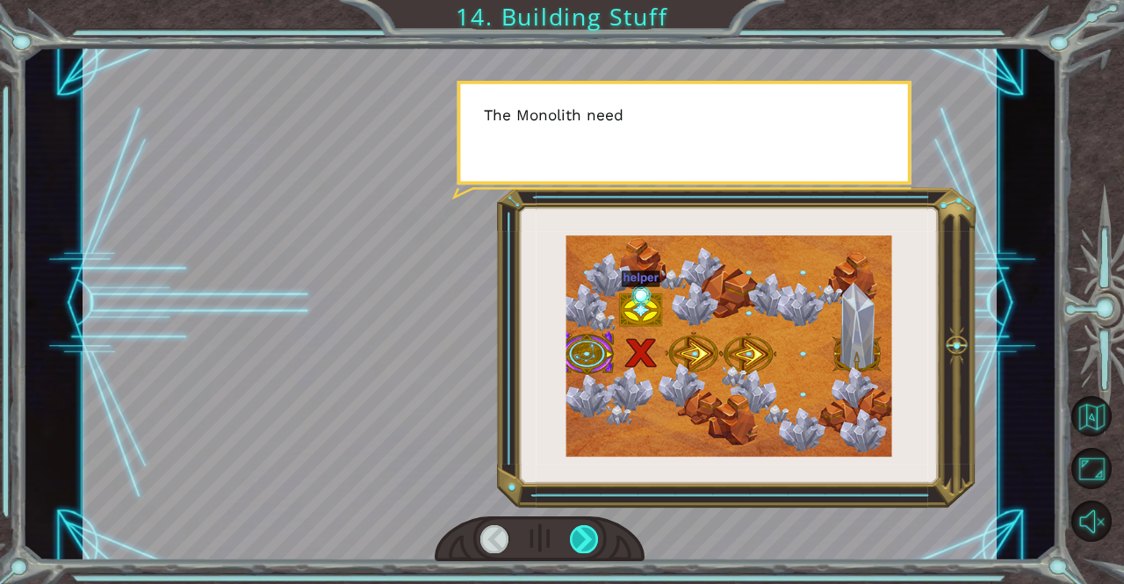
click at [585, 544] on div at bounding box center [584, 539] width 29 height 28
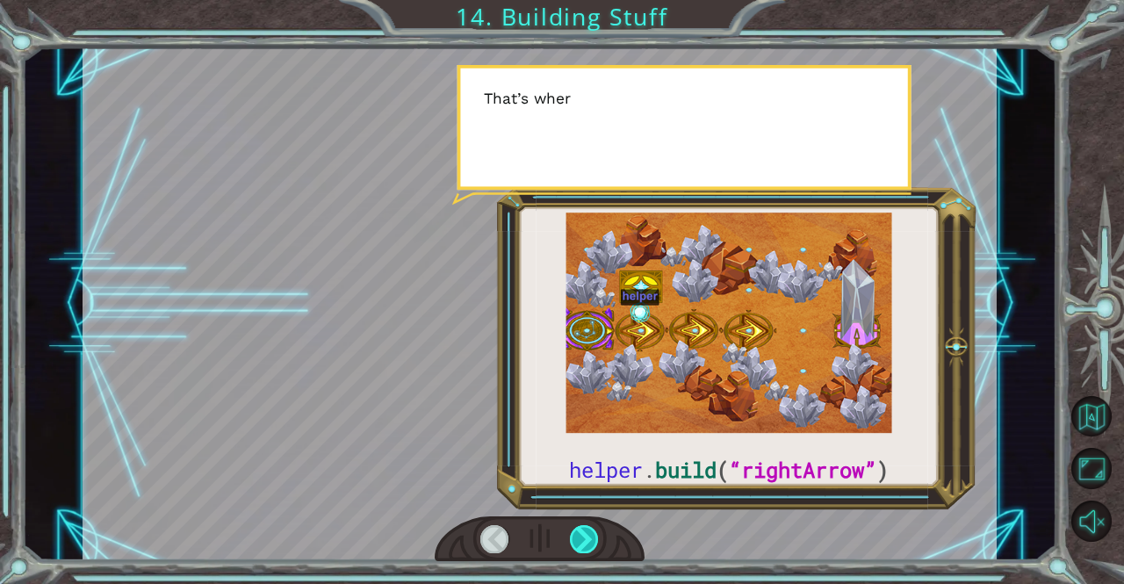
click at [585, 544] on div at bounding box center [584, 539] width 29 height 28
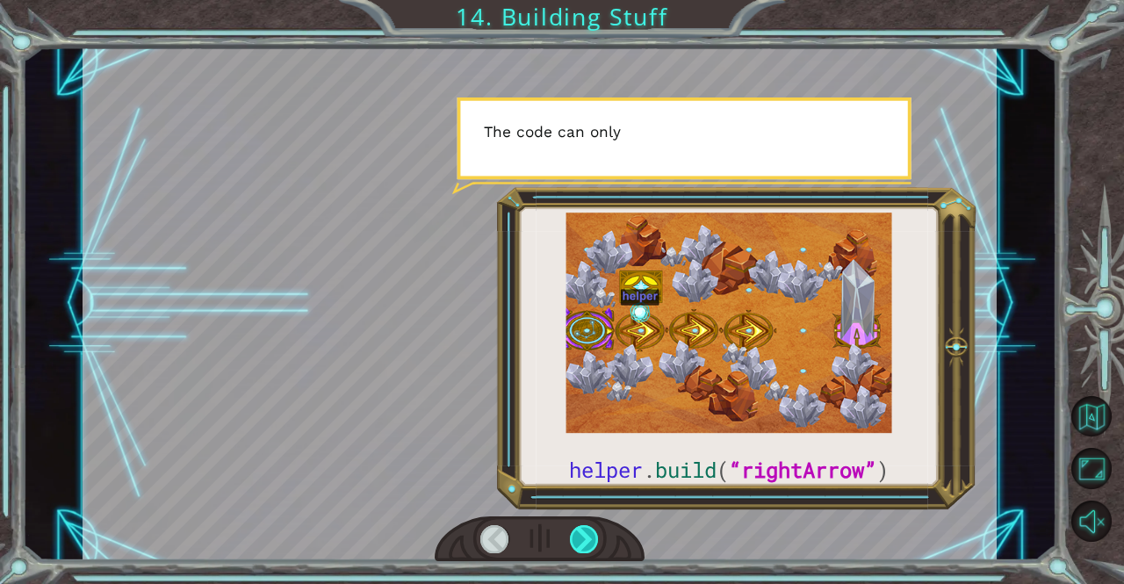
click at [585, 544] on div at bounding box center [584, 539] width 29 height 28
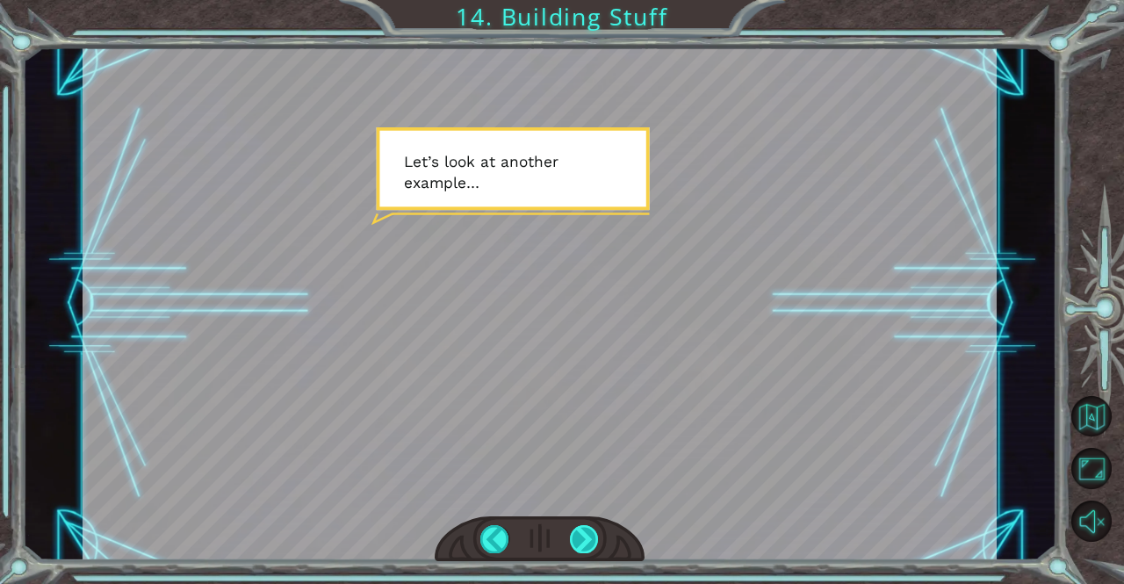
click at [585, 544] on div at bounding box center [584, 539] width 29 height 28
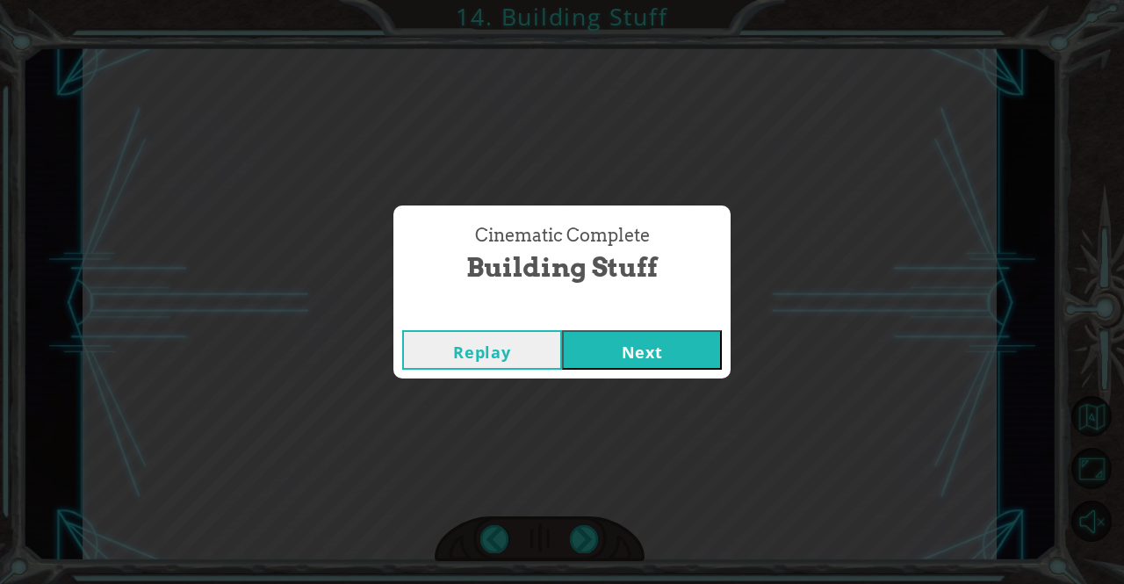
click at [630, 342] on button "Next" at bounding box center [642, 350] width 160 height 40
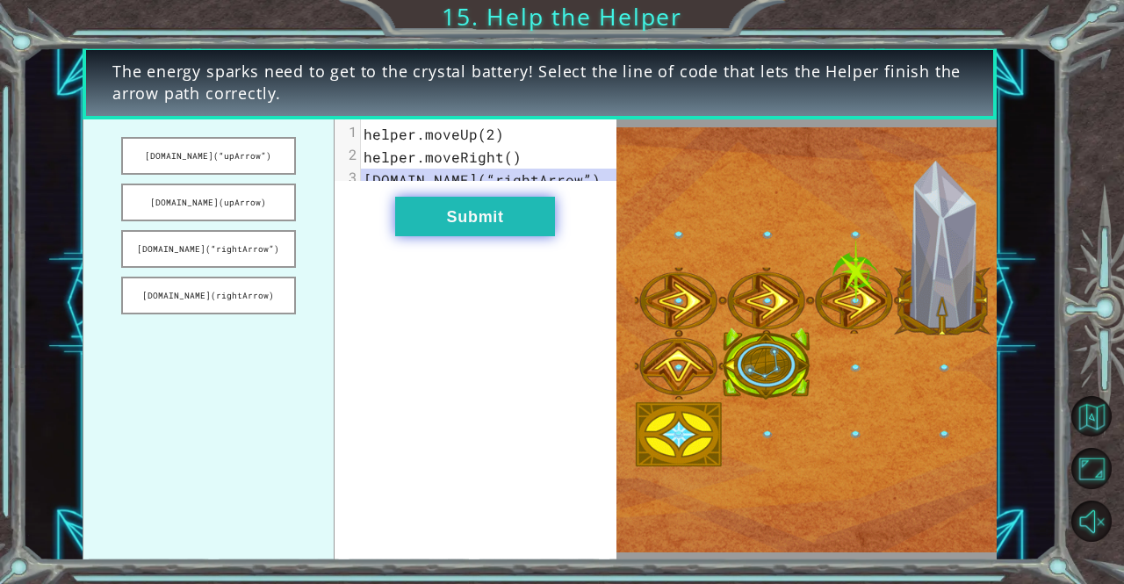
click at [407, 231] on button "Submit" at bounding box center [475, 217] width 160 height 40
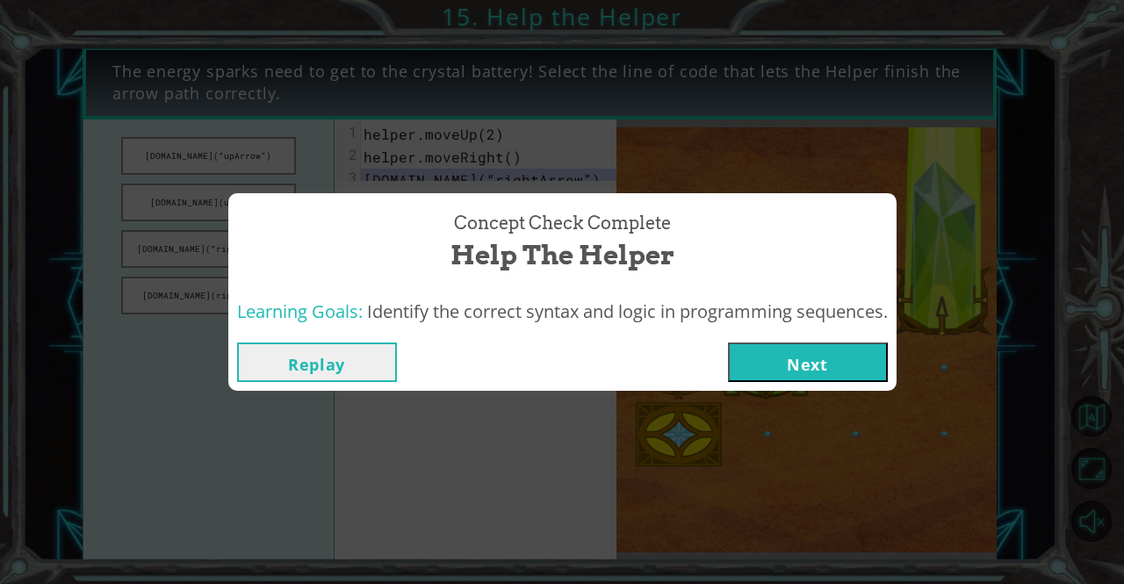
click at [789, 370] on button "Next" at bounding box center [808, 362] width 160 height 40
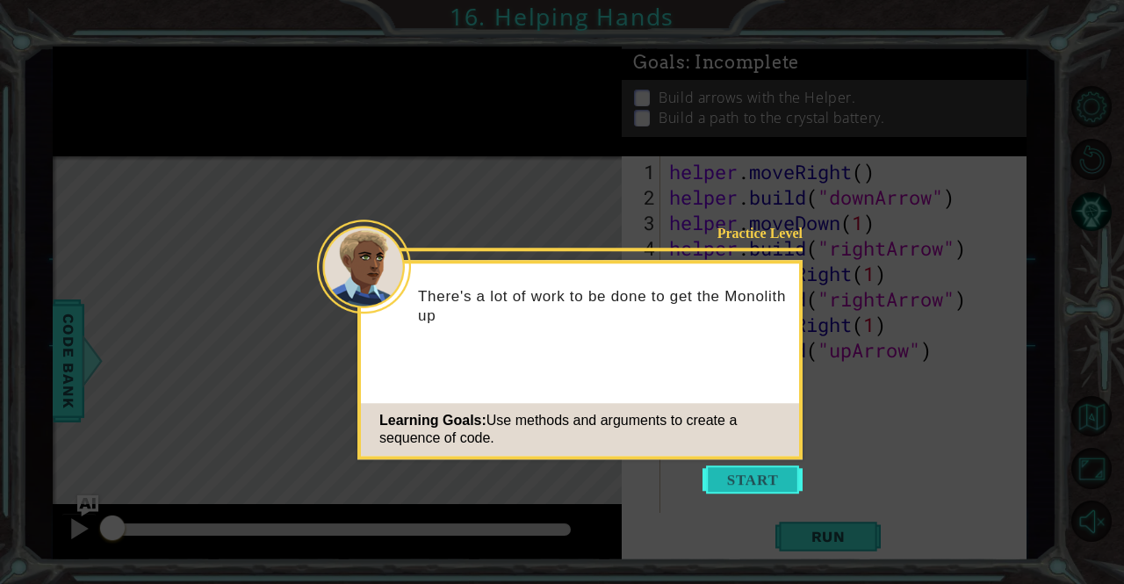
click at [735, 478] on button "Start" at bounding box center [752, 479] width 100 height 28
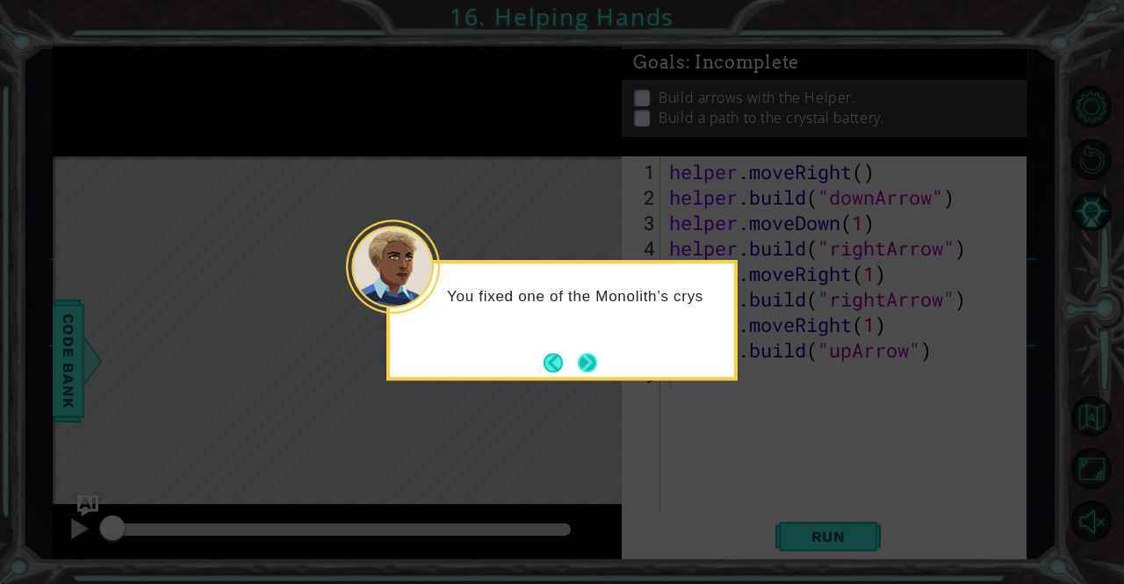
click at [578, 372] on button "Next" at bounding box center [588, 363] width 20 height 20
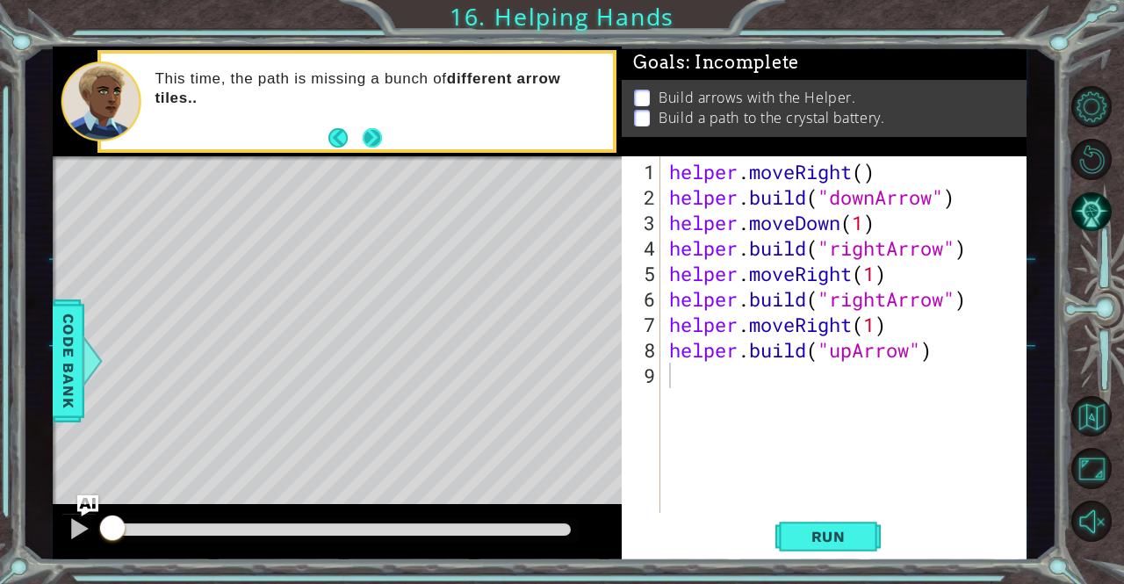
click at [371, 148] on footer at bounding box center [355, 138] width 54 height 26
click at [371, 148] on button "Next" at bounding box center [372, 137] width 22 height 22
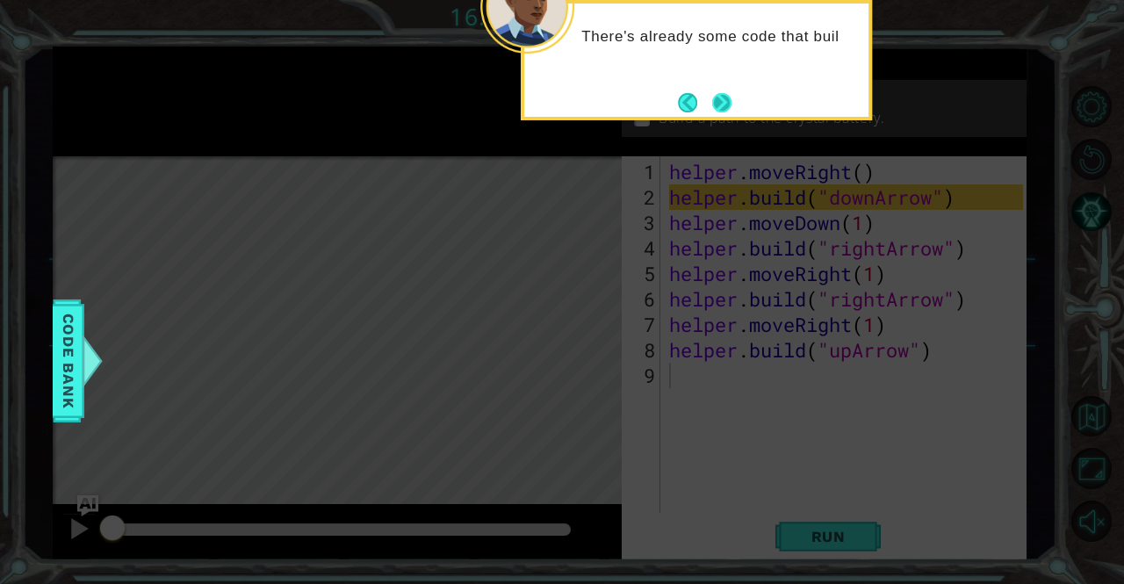
click at [731, 112] on button "Next" at bounding box center [721, 102] width 19 height 19
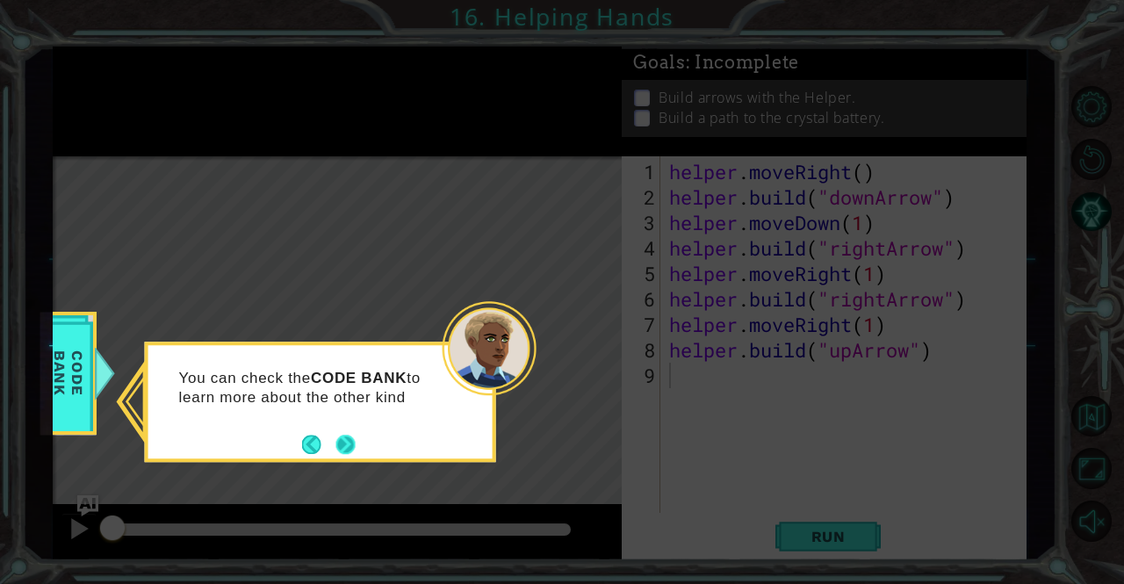
click at [337, 446] on button "Next" at bounding box center [344, 444] width 19 height 19
